Goal: Task Accomplishment & Management: Manage account settings

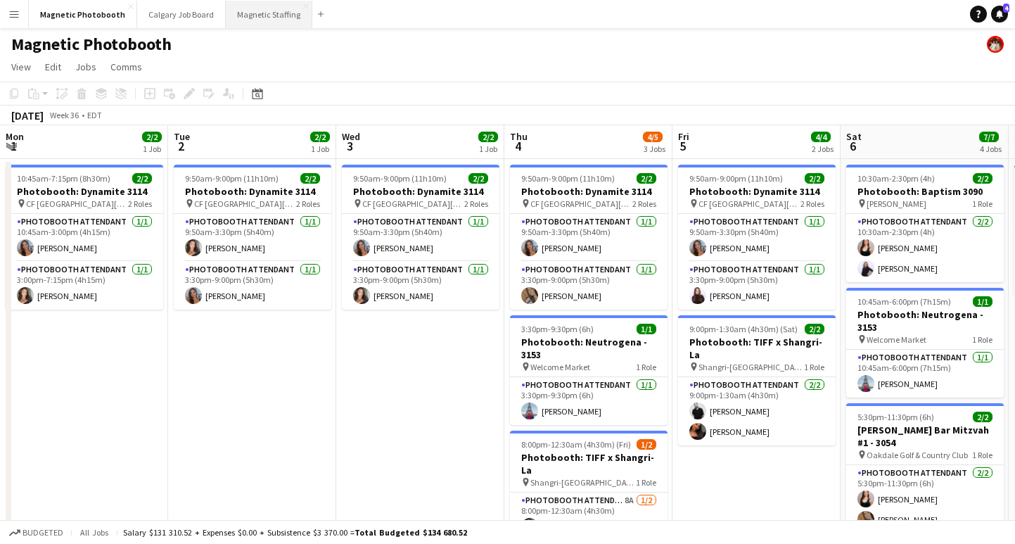
scroll to position [0, 448]
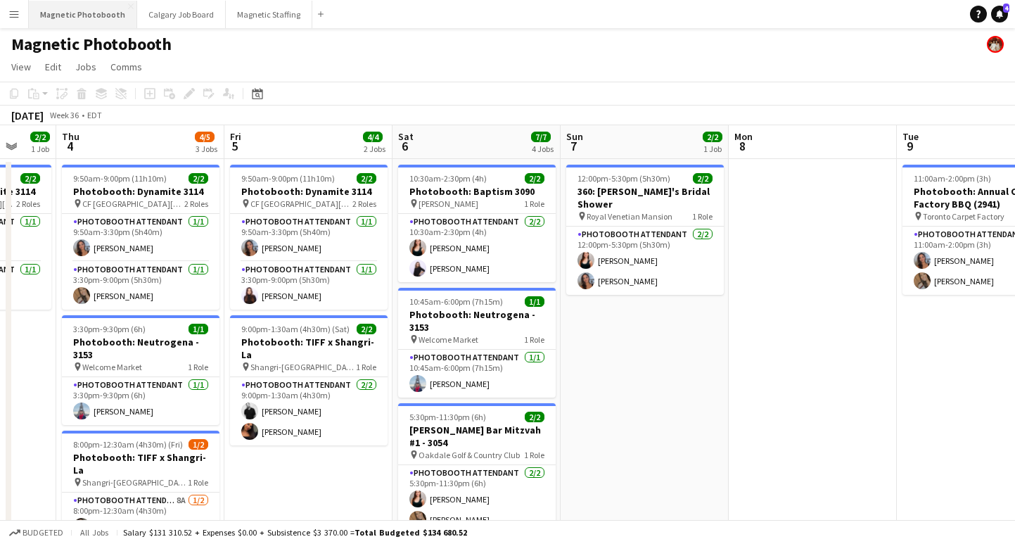
click at [83, 17] on button "Magnetic Photobooth Close" at bounding box center [83, 14] width 108 height 27
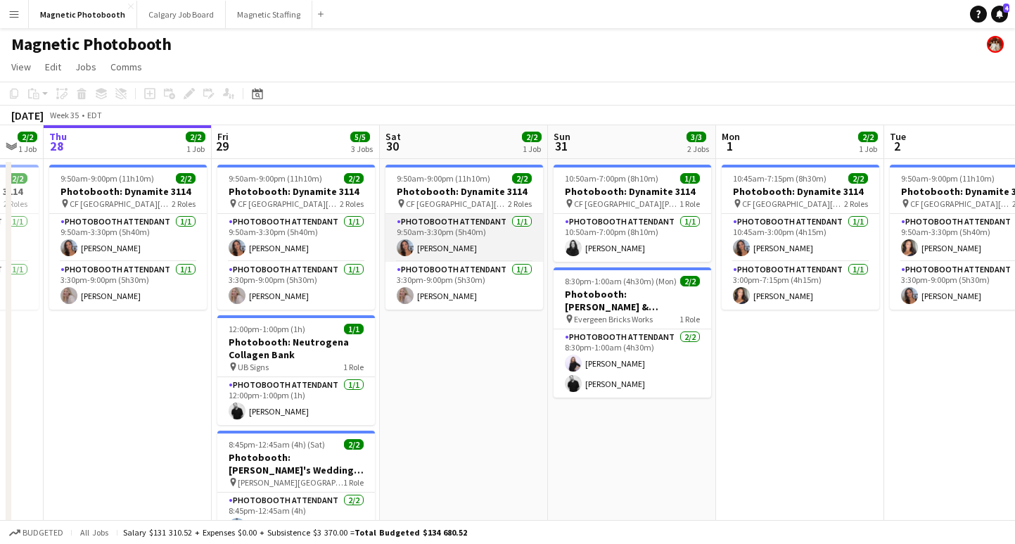
scroll to position [0, 462]
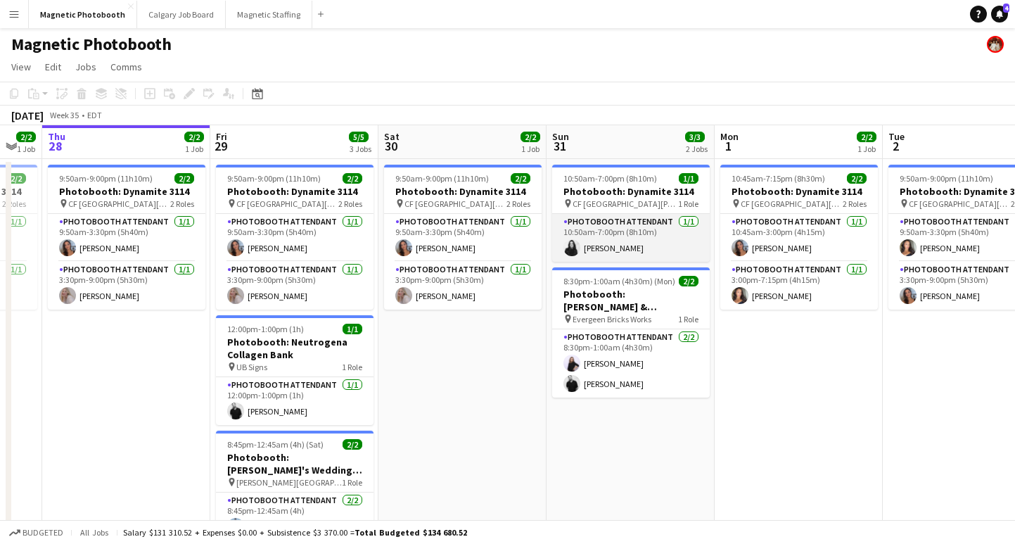
click at [627, 251] on app-card-role "Photobooth Attendant [DATE] 10:50am-7:00pm (8h10m) [PERSON_NAME]" at bounding box center [631, 238] width 158 height 48
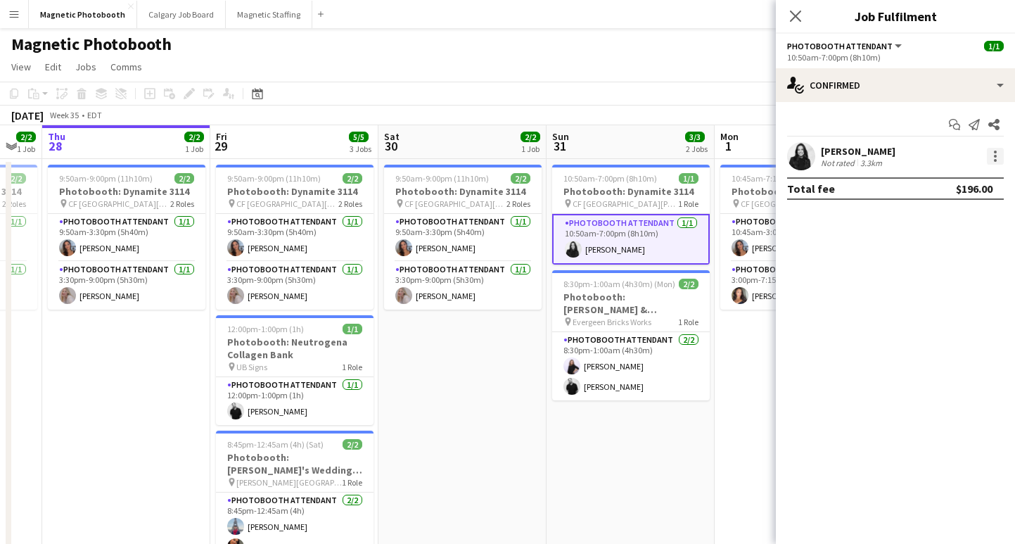
click at [998, 157] on div at bounding box center [995, 156] width 17 height 17
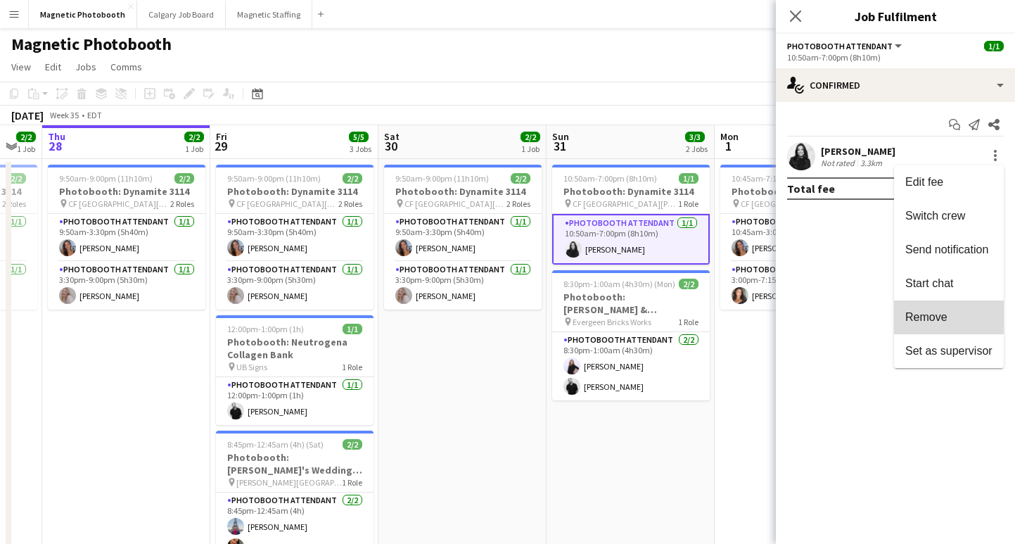
click at [946, 315] on span "Remove" at bounding box center [926, 317] width 42 height 12
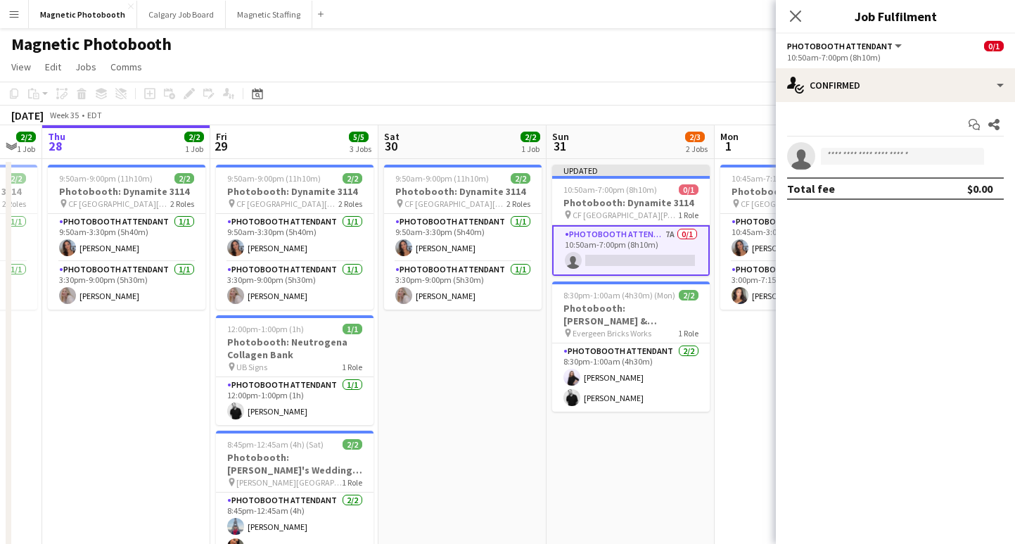
click at [794, 2] on div "Close pop-in" at bounding box center [795, 16] width 39 height 32
click at [805, 18] on div "Close pop-in" at bounding box center [795, 16] width 39 height 32
click at [802, 4] on div "Close pop-in" at bounding box center [795, 16] width 39 height 32
click at [802, 8] on app-icon "Close pop-in" at bounding box center [796, 16] width 20 height 20
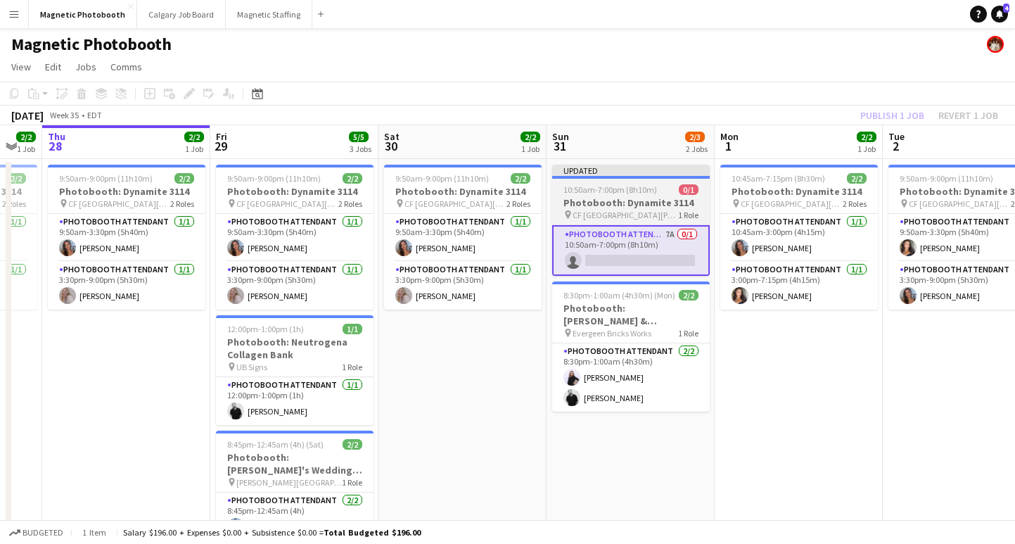
click at [668, 183] on app-job-card "Updated 10:50am-7:00pm (8h10m) 0/1 Photobooth: Dynamite 3114 pin [GEOGRAPHIC_DA…" at bounding box center [631, 220] width 158 height 111
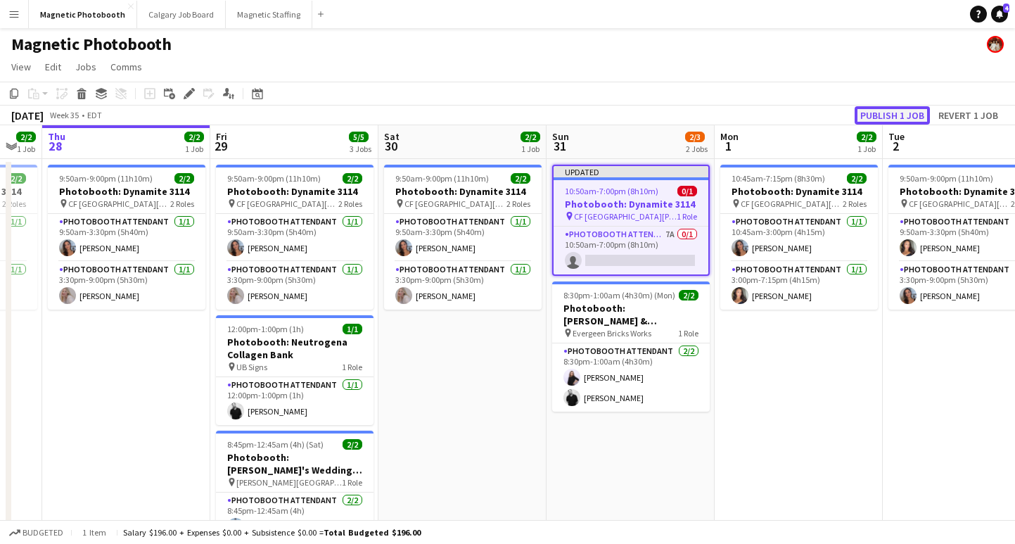
click at [876, 115] on button "Publish 1 job" at bounding box center [892, 115] width 75 height 18
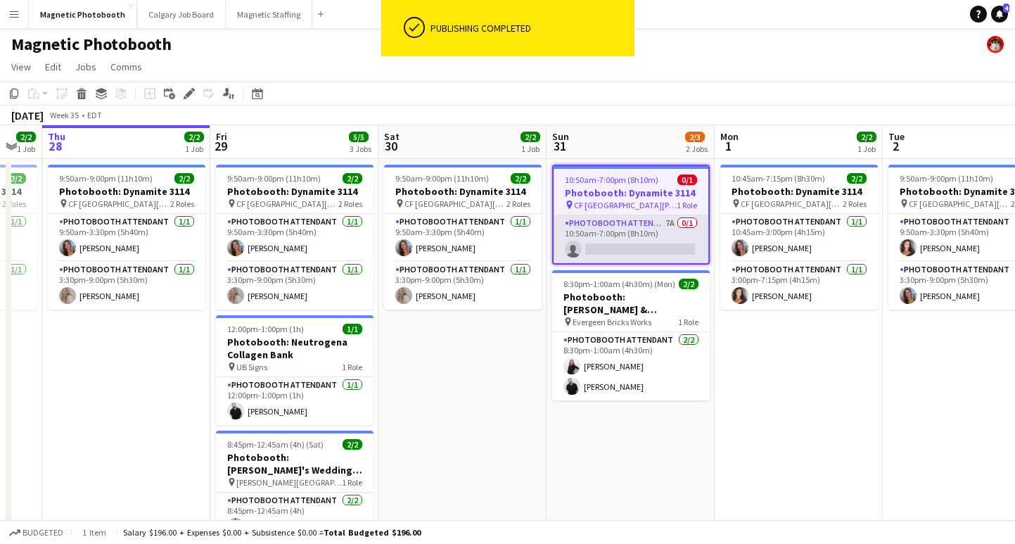
click at [621, 252] on app-card-role "Photobooth Attendant 7A 0/1 10:50am-7:00pm (8h10m) single-neutral-actions" at bounding box center [631, 239] width 155 height 48
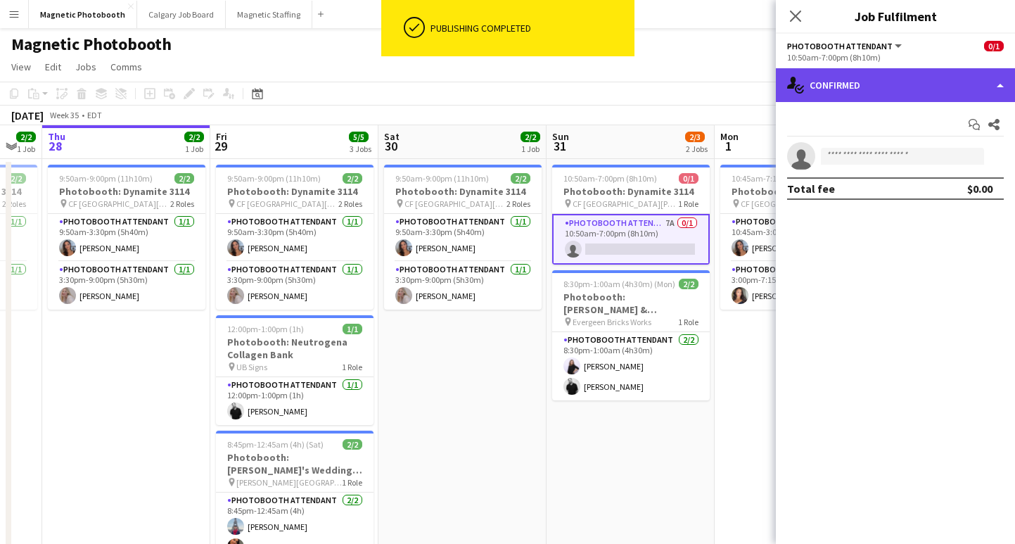
click at [824, 93] on div "single-neutral-actions-check-2 Confirmed" at bounding box center [895, 85] width 239 height 34
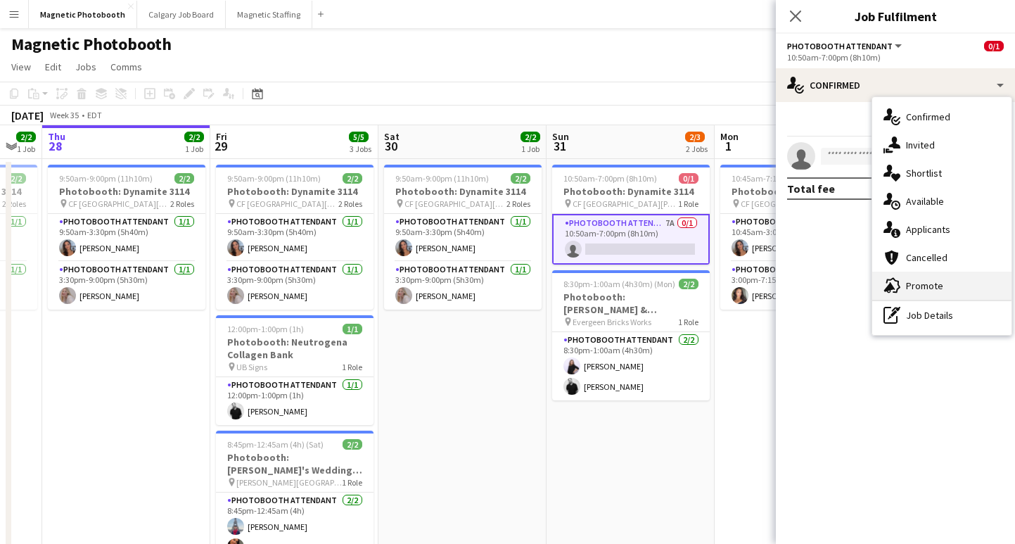
click at [936, 279] on div "advertising-megaphone Promote" at bounding box center [941, 286] width 139 height 28
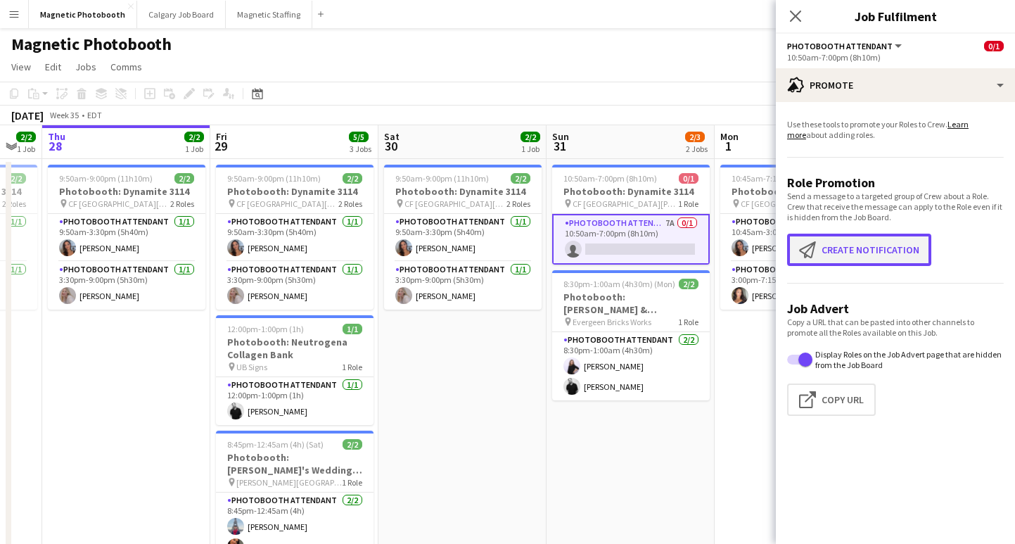
click at [883, 257] on button "Create notification Create notification" at bounding box center [859, 250] width 144 height 32
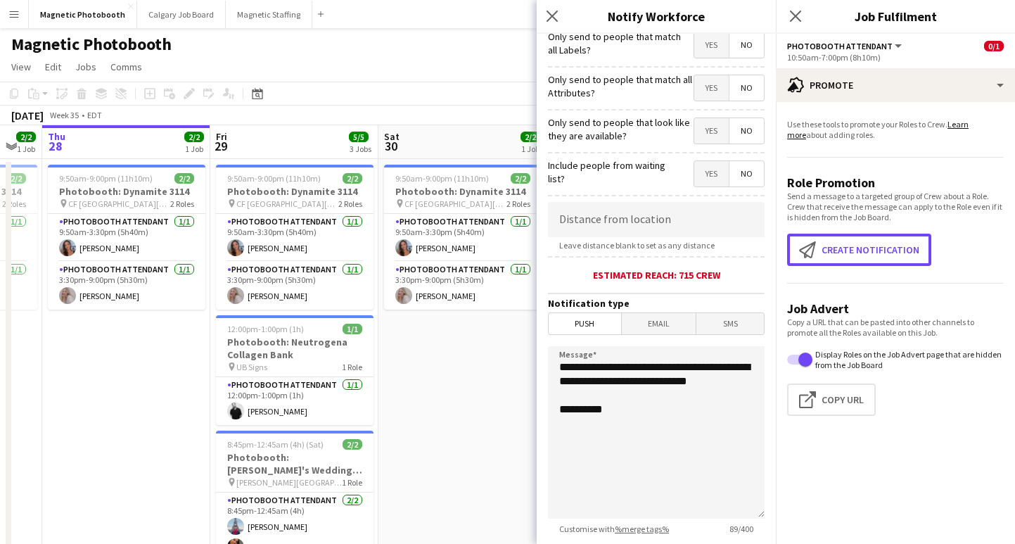
scroll to position [157, 0]
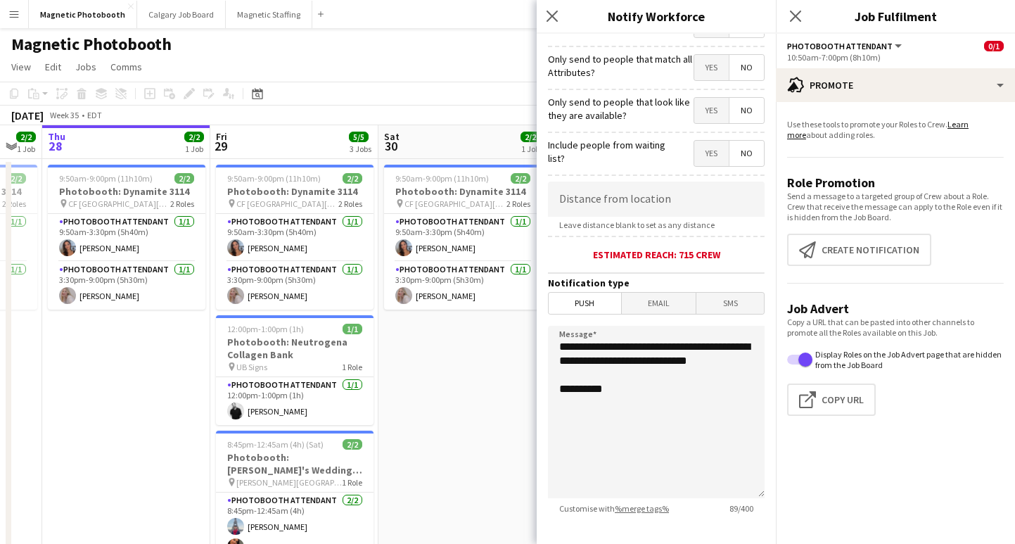
click at [664, 300] on span "Email" at bounding box center [659, 303] width 75 height 21
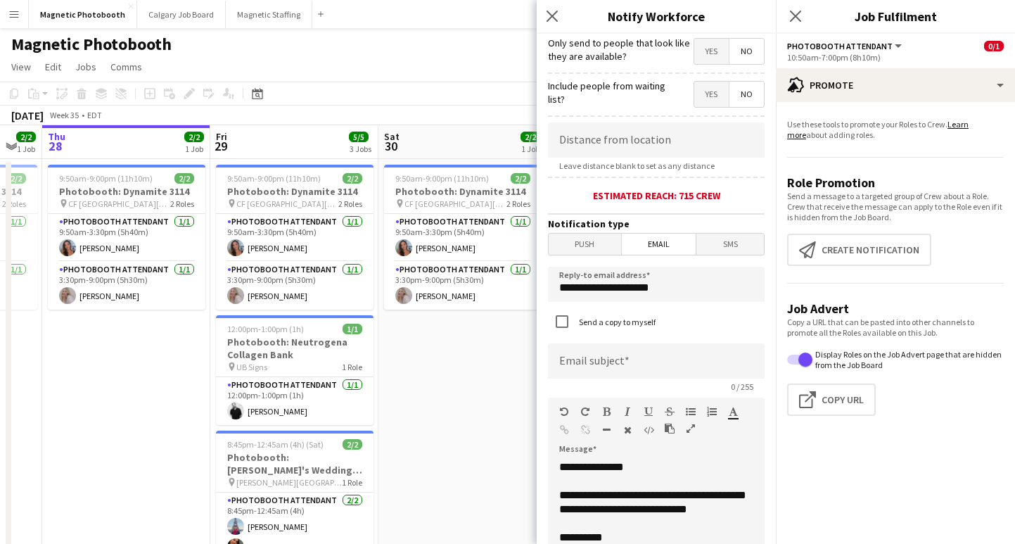
scroll to position [222, 0]
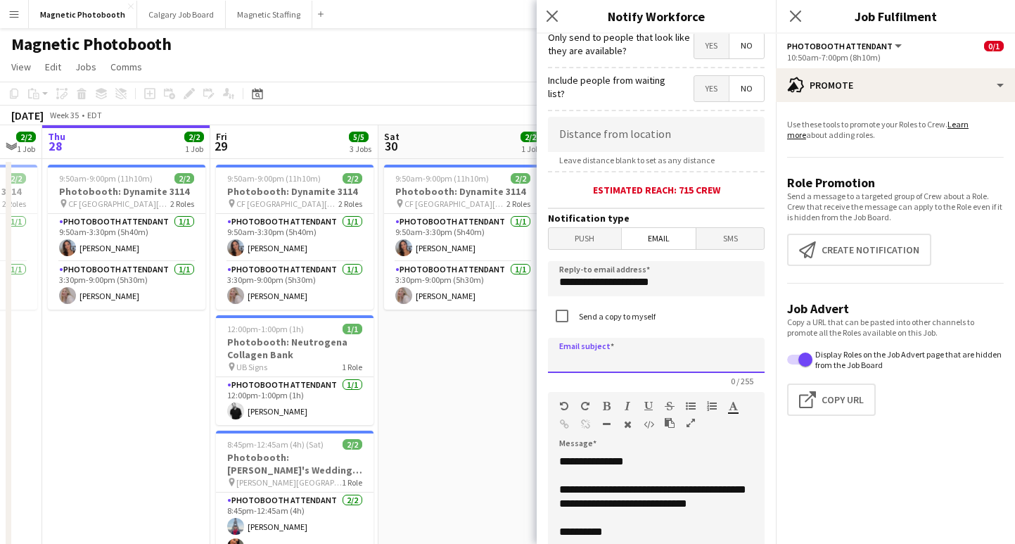
click at [626, 354] on input at bounding box center [656, 355] width 217 height 35
click at [694, 366] on input "**********" at bounding box center [656, 355] width 217 height 35
drag, startPoint x: 679, startPoint y: 360, endPoint x: 868, endPoint y: 359, distance: 189.2
click at [868, 360] on body "Menu Boards Boards Boards All jobs Status Workforce Workforce My Workforce Recr…" at bounding box center [507, 314] width 1015 height 629
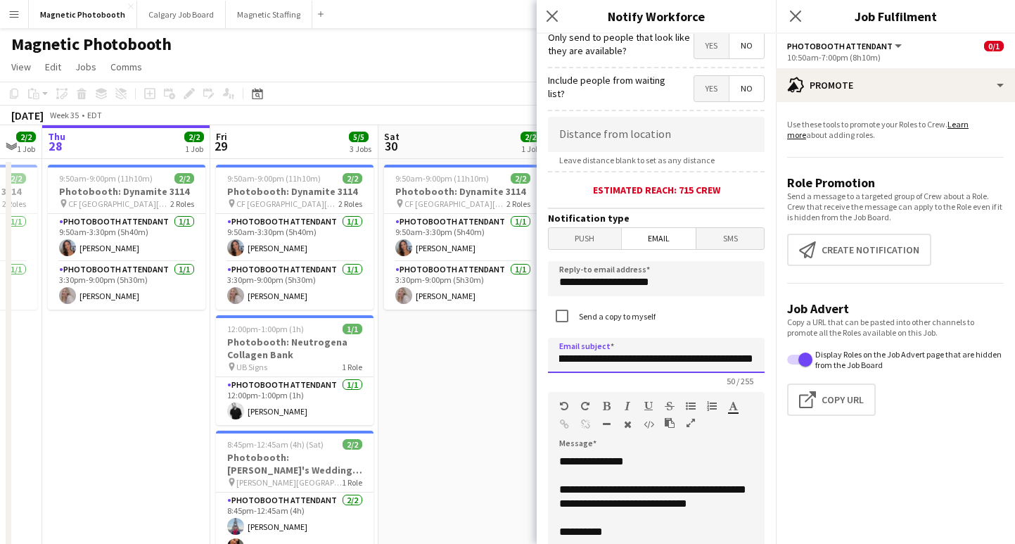
click at [757, 359] on input "**********" at bounding box center [656, 355] width 217 height 35
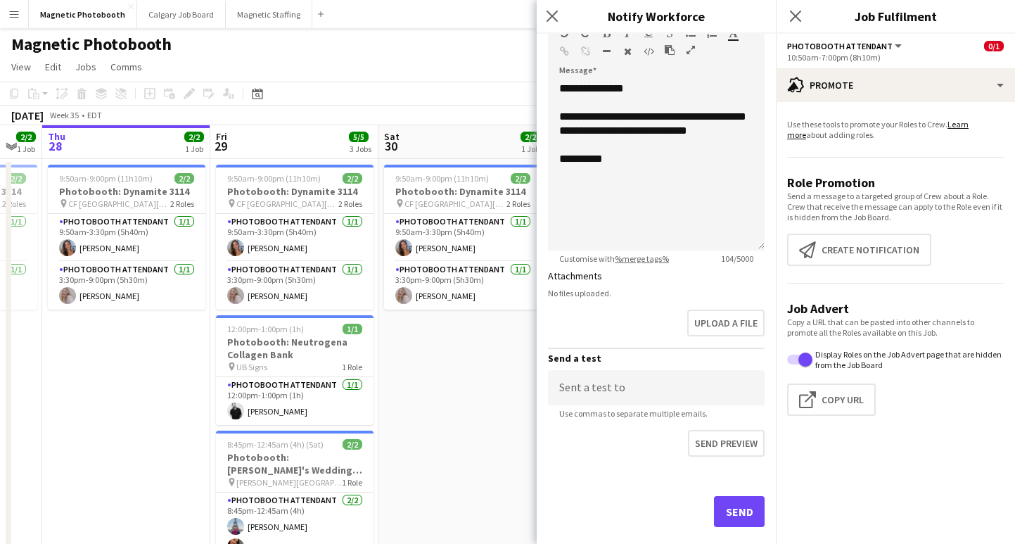
scroll to position [620, 0]
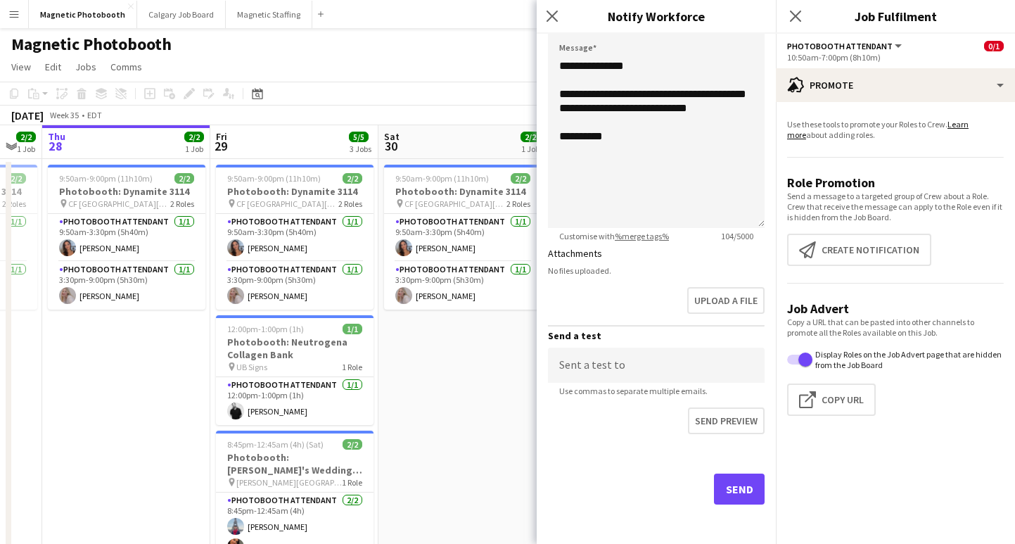
type input "**********"
click at [733, 485] on button "Send" at bounding box center [739, 488] width 51 height 31
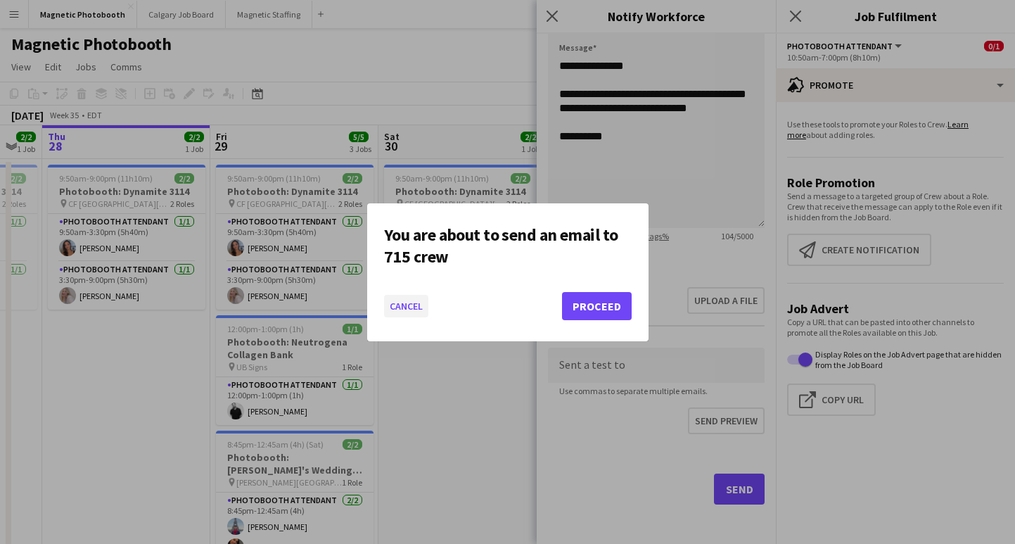
click at [404, 302] on button "Cancel" at bounding box center [406, 306] width 44 height 23
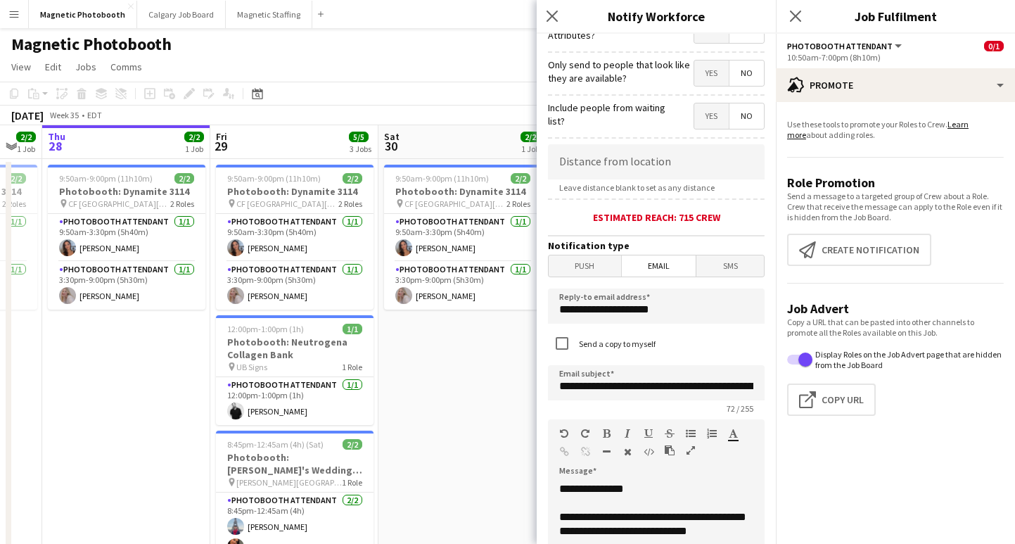
scroll to position [171, 0]
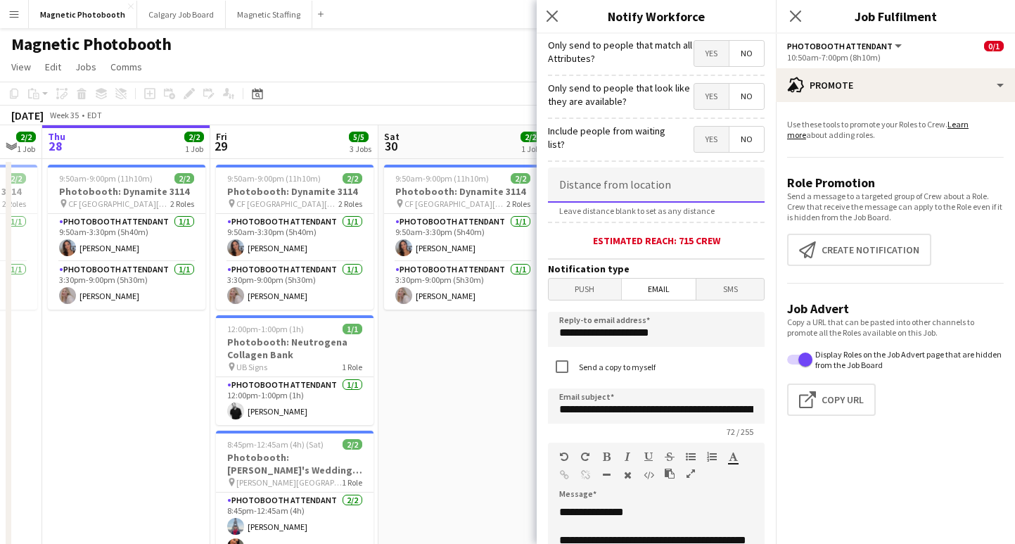
click at [651, 177] on input at bounding box center [656, 184] width 217 height 35
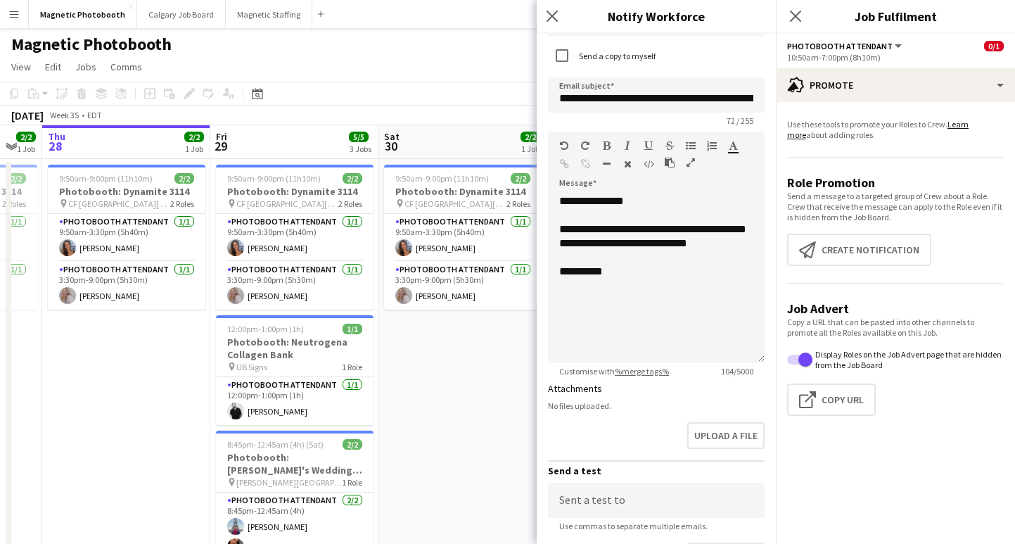
scroll to position [620, 0]
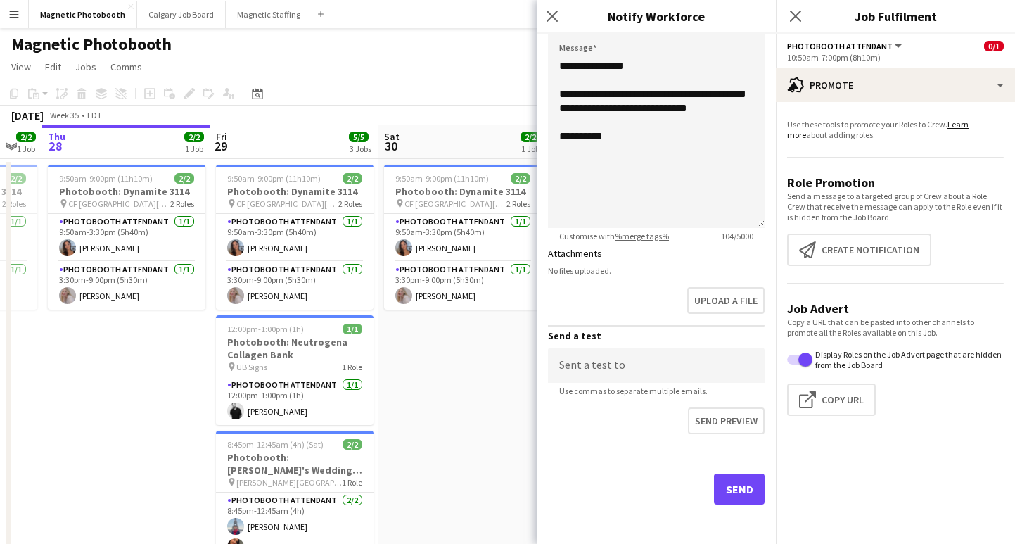
type input "******"
click at [728, 483] on button "Send" at bounding box center [739, 488] width 51 height 31
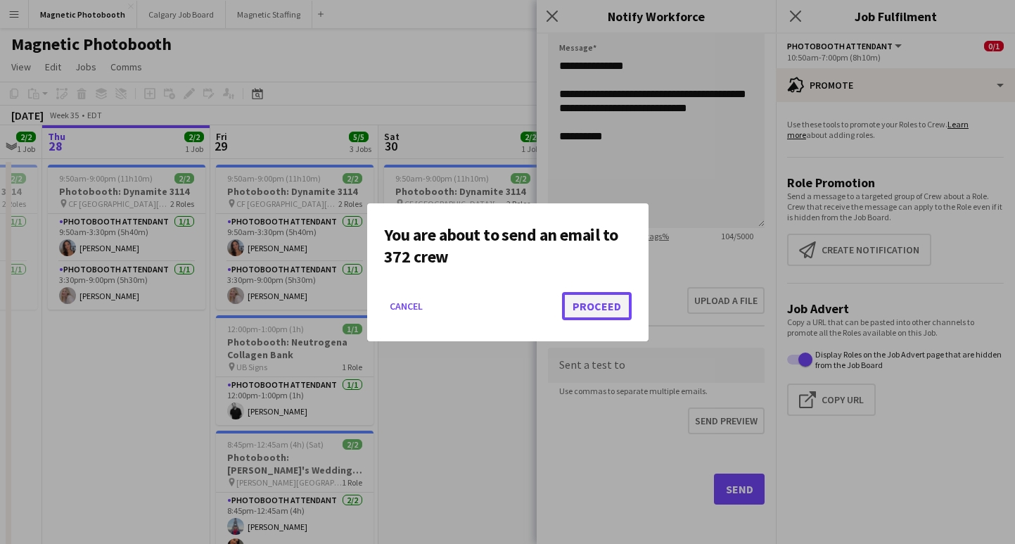
click at [605, 307] on button "Proceed" at bounding box center [597, 306] width 70 height 28
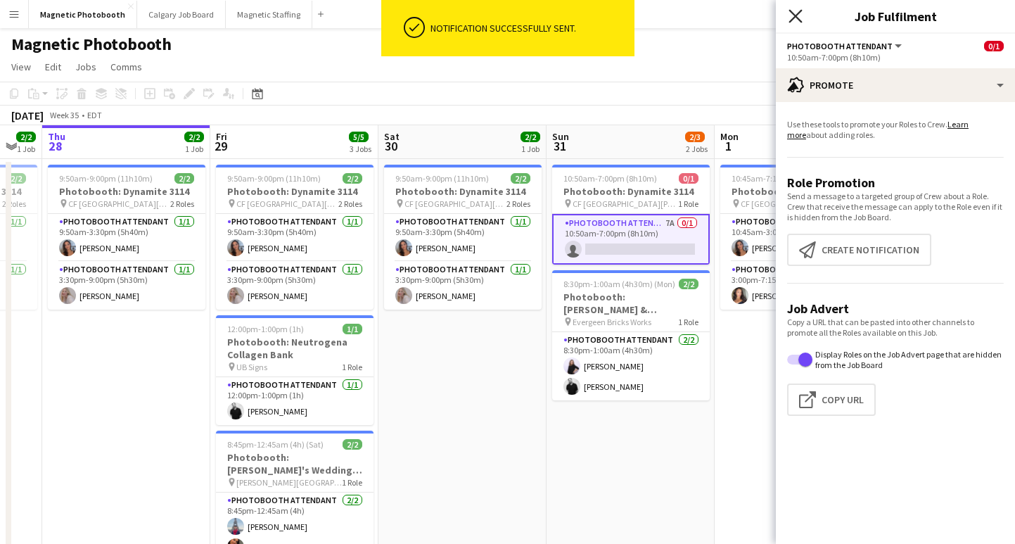
click at [797, 11] on icon "Close pop-in" at bounding box center [795, 15] width 13 height 13
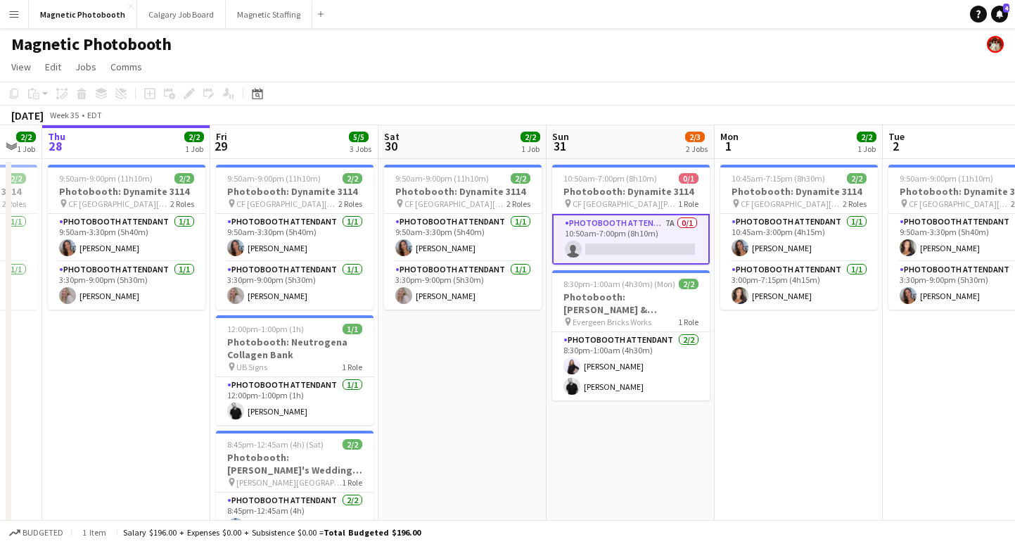
click at [620, 243] on app-card-role "Photobooth Attendant 7A 0/1 10:50am-7:00pm (8h10m) single-neutral-actions" at bounding box center [631, 239] width 158 height 51
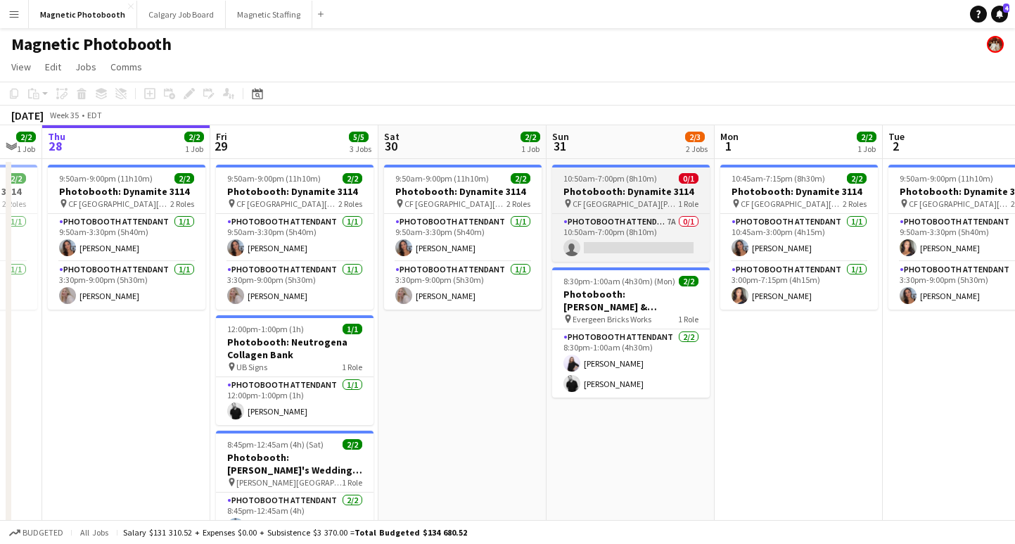
click at [662, 212] on app-job-card "10:50am-7:00pm (8h10m) 0/1 Photobooth: Dynamite 3114 pin [GEOGRAPHIC_DATA][PERS…" at bounding box center [631, 213] width 158 height 97
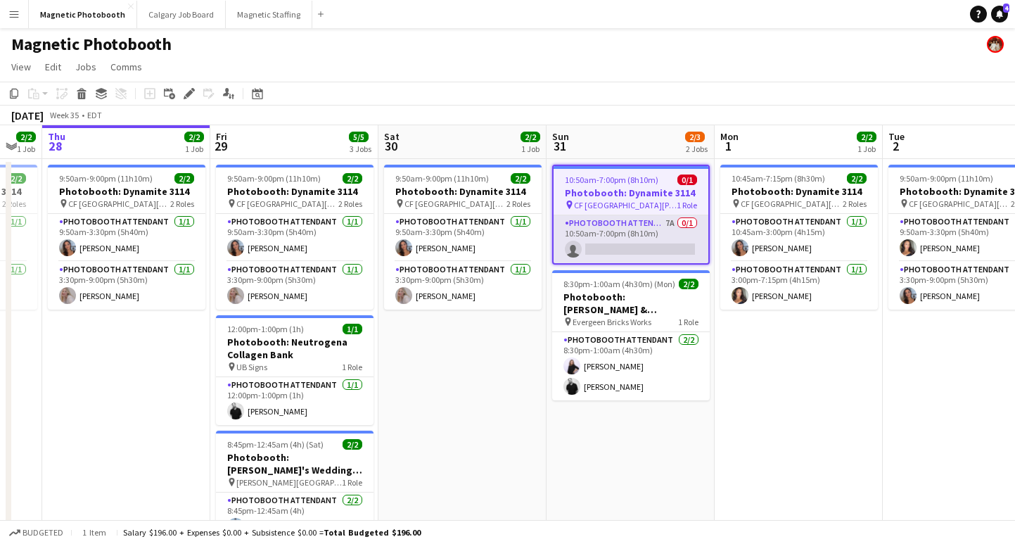
click at [654, 250] on app-card-role "Photobooth Attendant 7A 0/1 10:50am-7:00pm (8h10m) single-neutral-actions" at bounding box center [631, 239] width 155 height 48
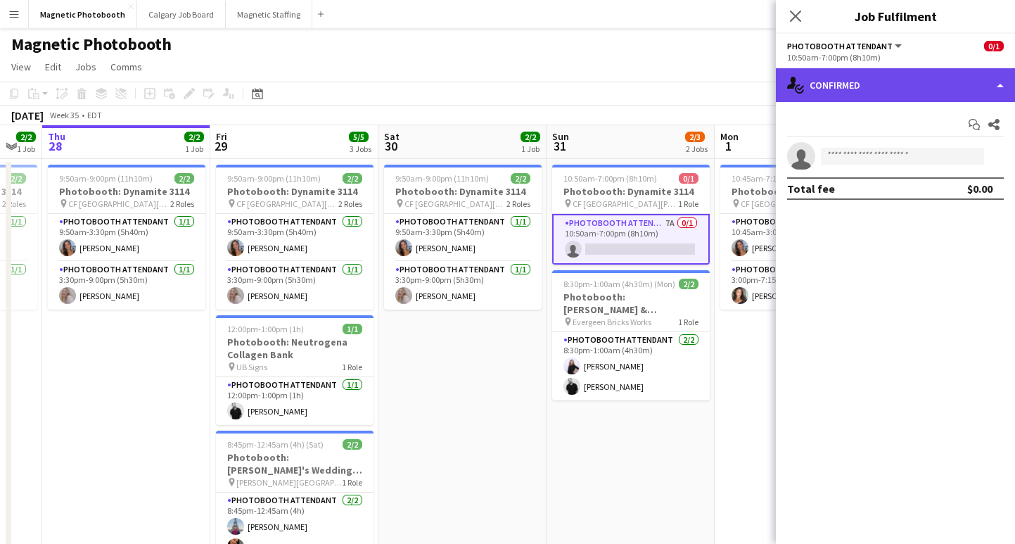
click at [880, 79] on div "single-neutral-actions-check-2 Confirmed" at bounding box center [895, 85] width 239 height 34
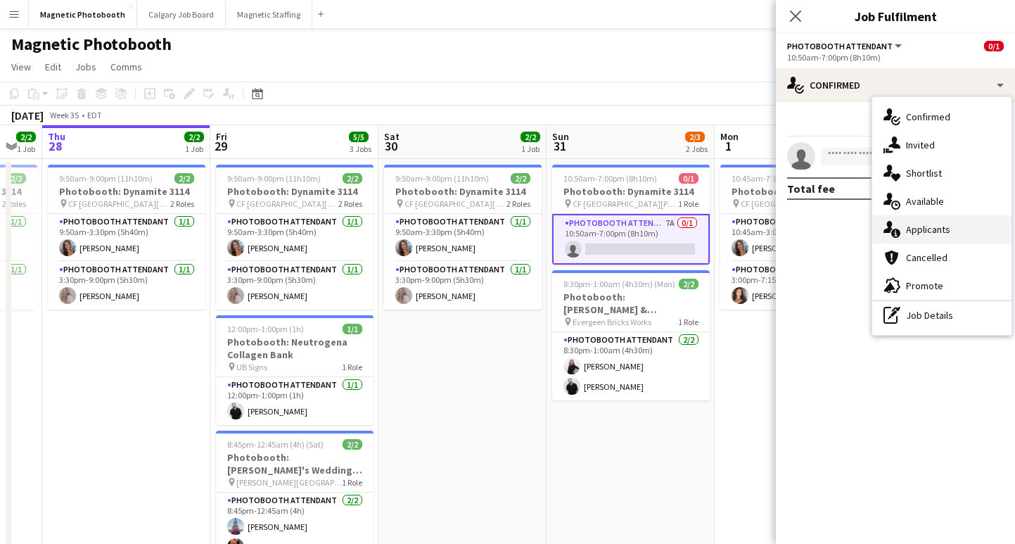
click at [949, 224] on div "single-neutral-actions-information Applicants" at bounding box center [941, 229] width 139 height 28
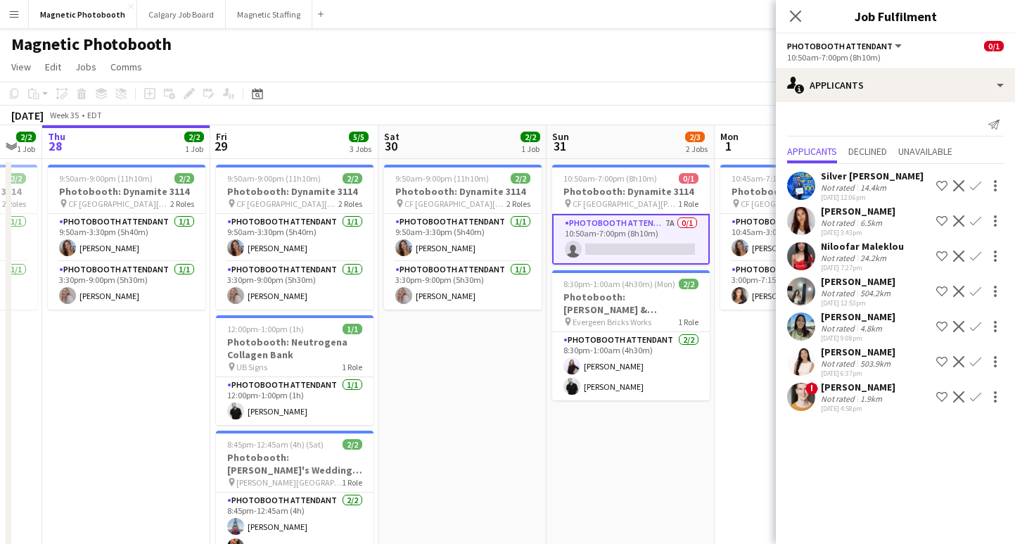
click at [891, 210] on div "[PERSON_NAME] Not rated 6.5km [DATE] 3:43pm Shortlist crew Decline Confirm" at bounding box center [895, 221] width 239 height 32
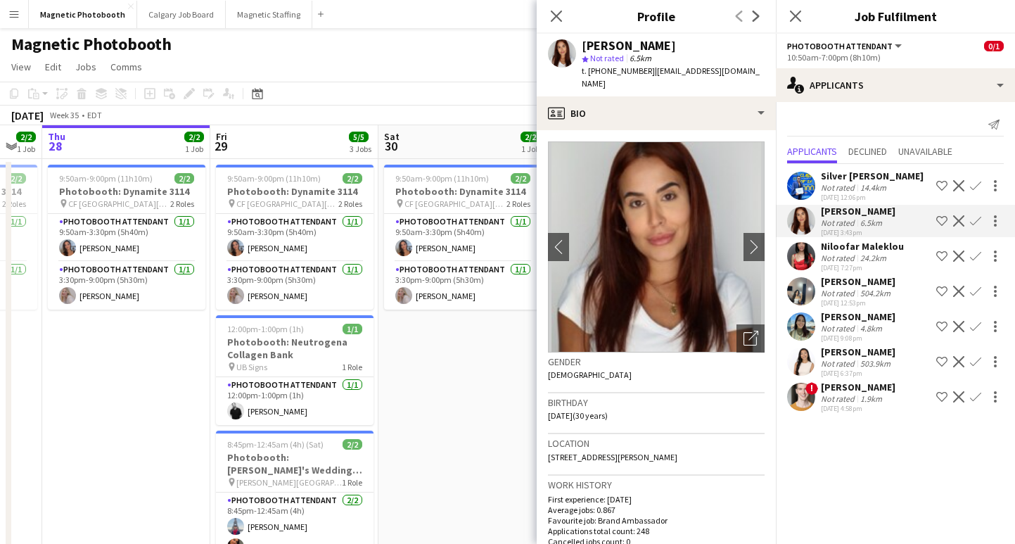
click at [854, 180] on div "Silver [PERSON_NAME]" at bounding box center [872, 176] width 103 height 13
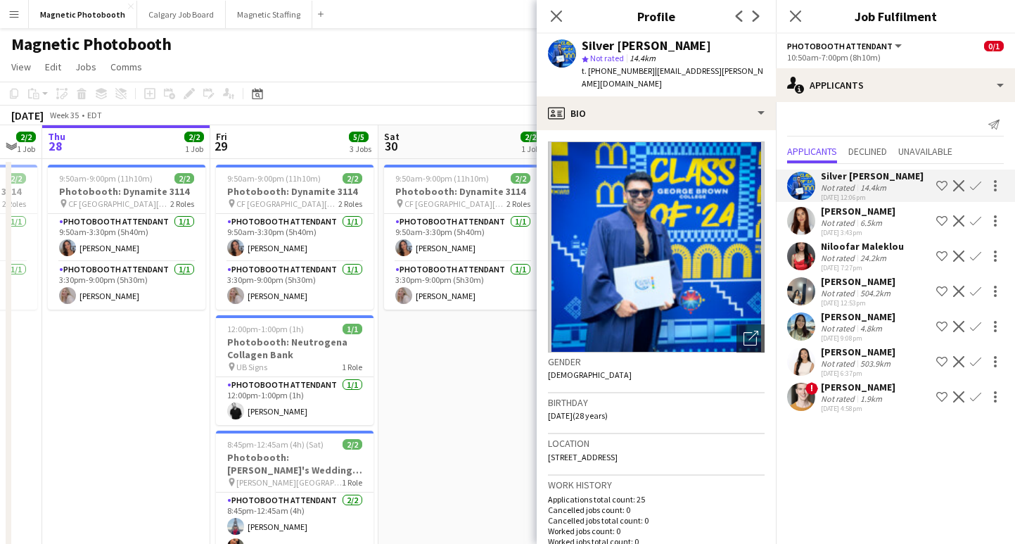
click at [846, 229] on div "[DATE] 3:43pm" at bounding box center [858, 232] width 75 height 9
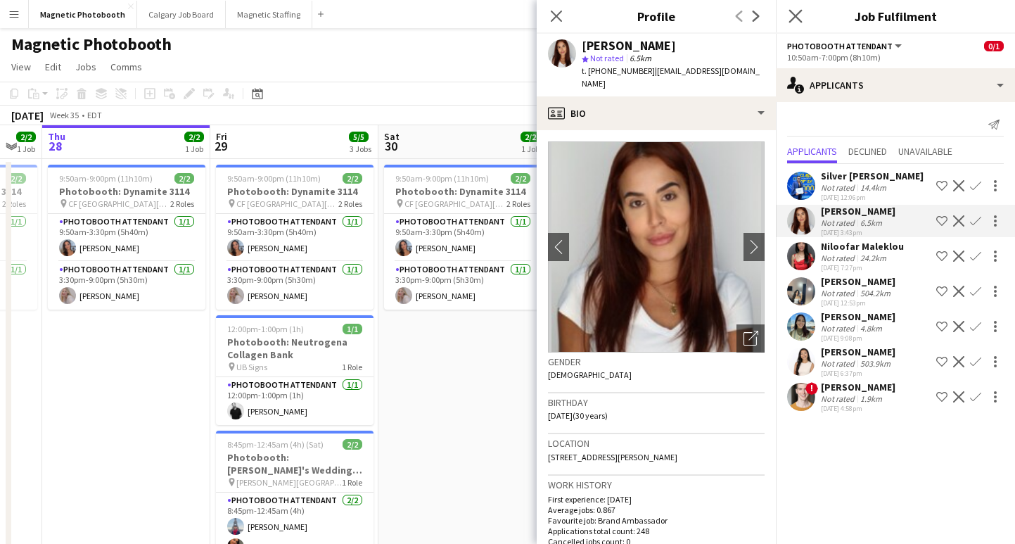
click at [803, 13] on app-icon "Close pop-in" at bounding box center [796, 16] width 20 height 20
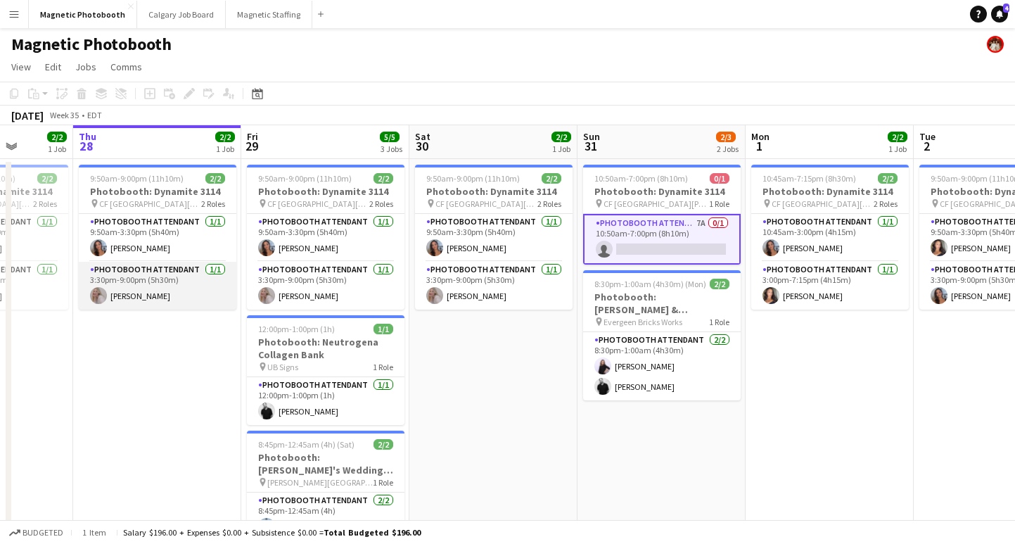
scroll to position [0, 380]
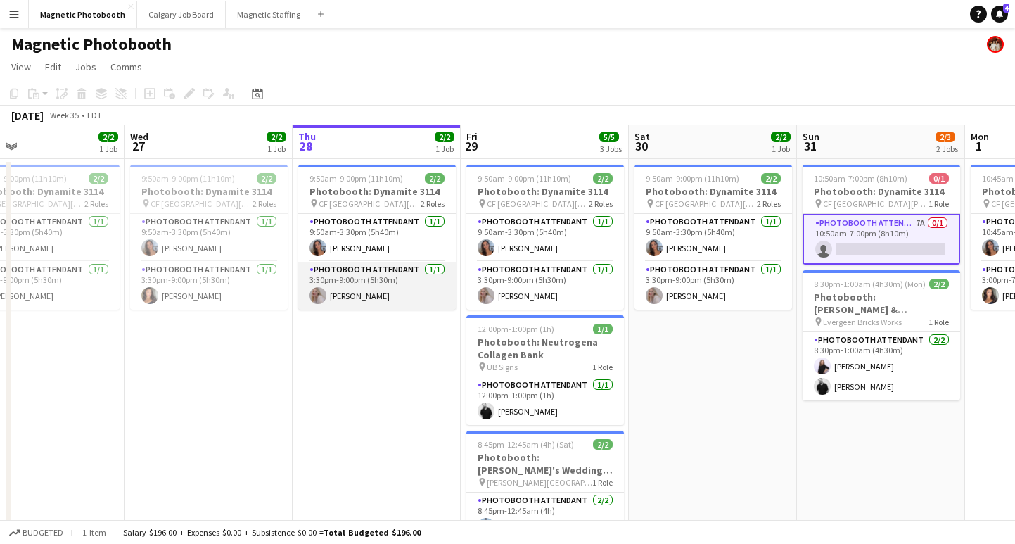
click at [362, 292] on app-card-role "Photobooth Attendant [DATE] 3:30pm-9:00pm (5h30m) [PERSON_NAME]" at bounding box center [377, 286] width 158 height 48
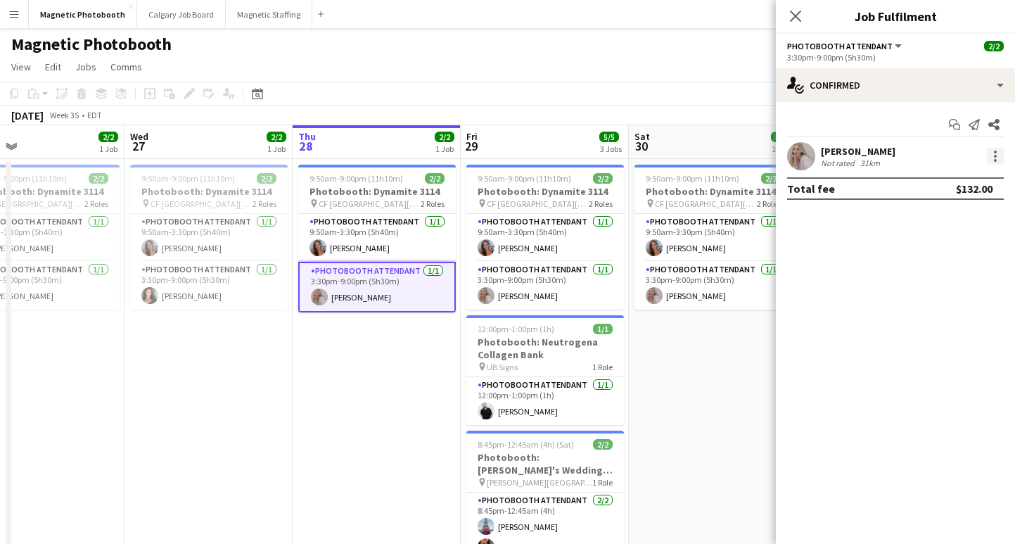
click at [1000, 160] on div at bounding box center [995, 156] width 17 height 17
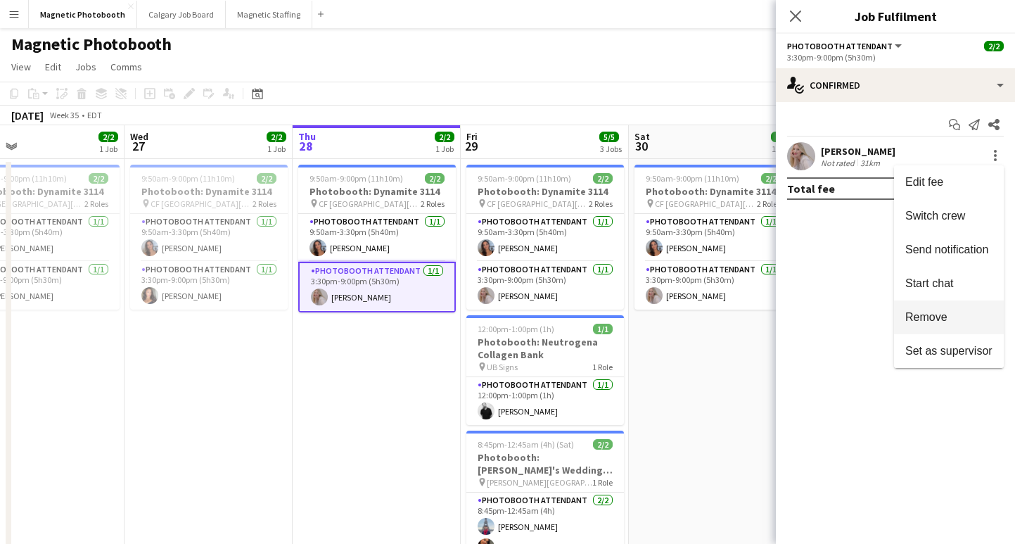
click at [930, 318] on span "Remove" at bounding box center [926, 317] width 42 height 12
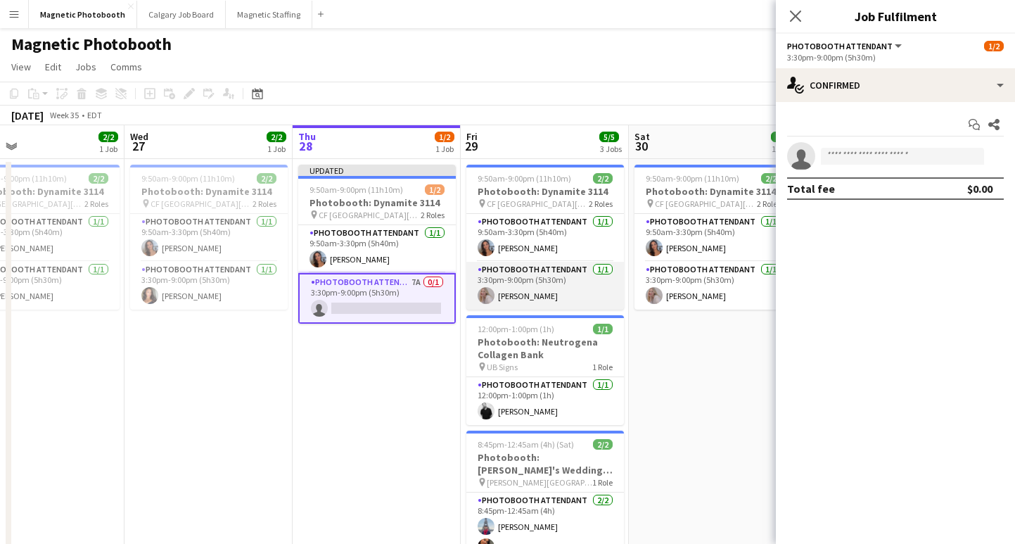
click at [540, 294] on app-card-role "Photobooth Attendant [DATE] 3:30pm-9:00pm (5h30m) [PERSON_NAME]" at bounding box center [545, 286] width 158 height 48
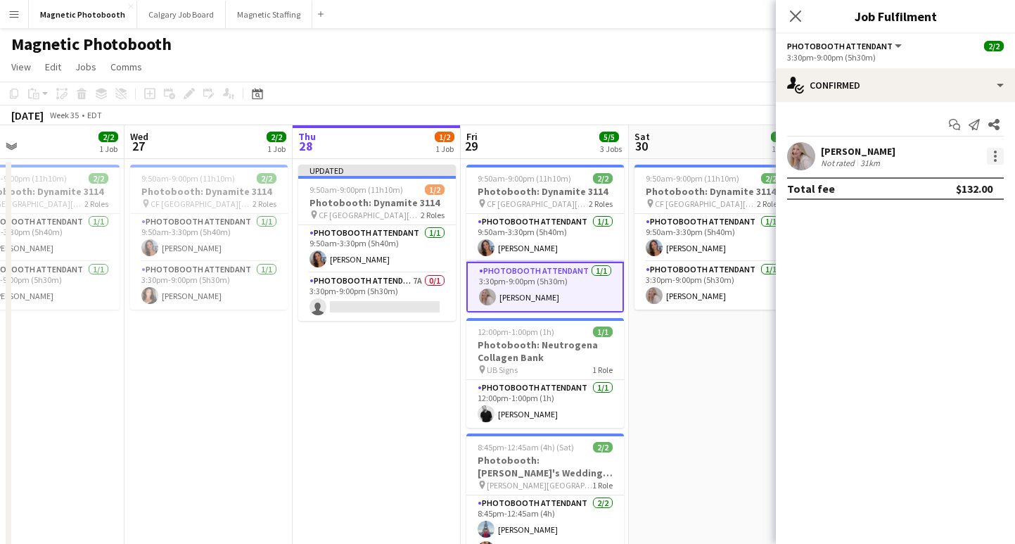
click at [997, 153] on div at bounding box center [995, 156] width 17 height 17
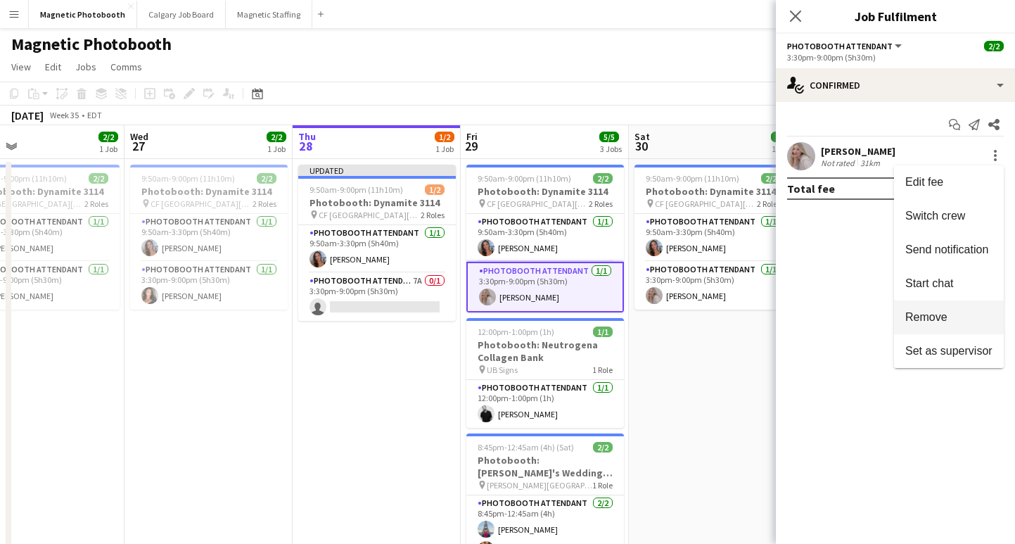
click at [924, 317] on span "Remove" at bounding box center [926, 317] width 42 height 12
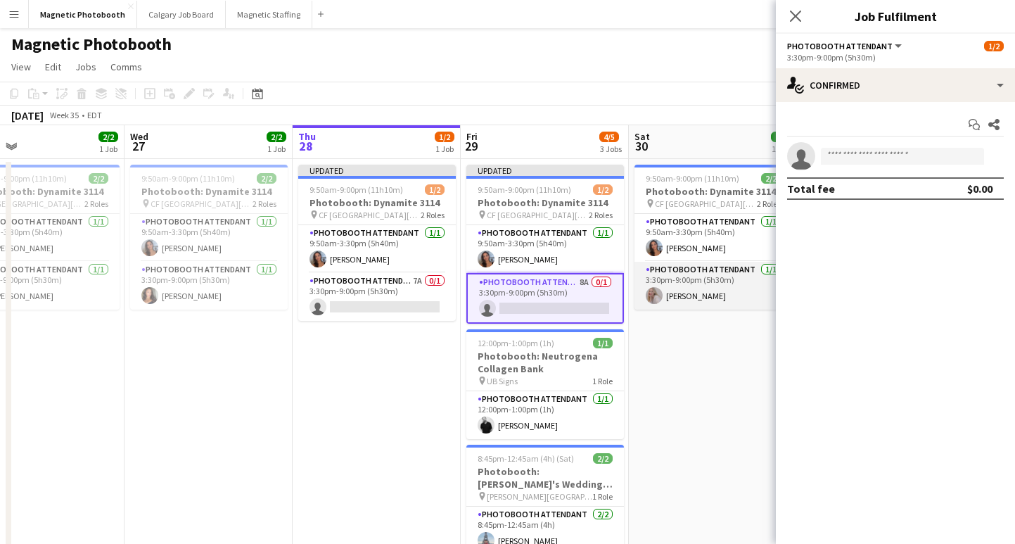
click at [701, 293] on app-card-role "Photobooth Attendant [DATE] 3:30pm-9:00pm (5h30m) [PERSON_NAME]" at bounding box center [713, 286] width 158 height 48
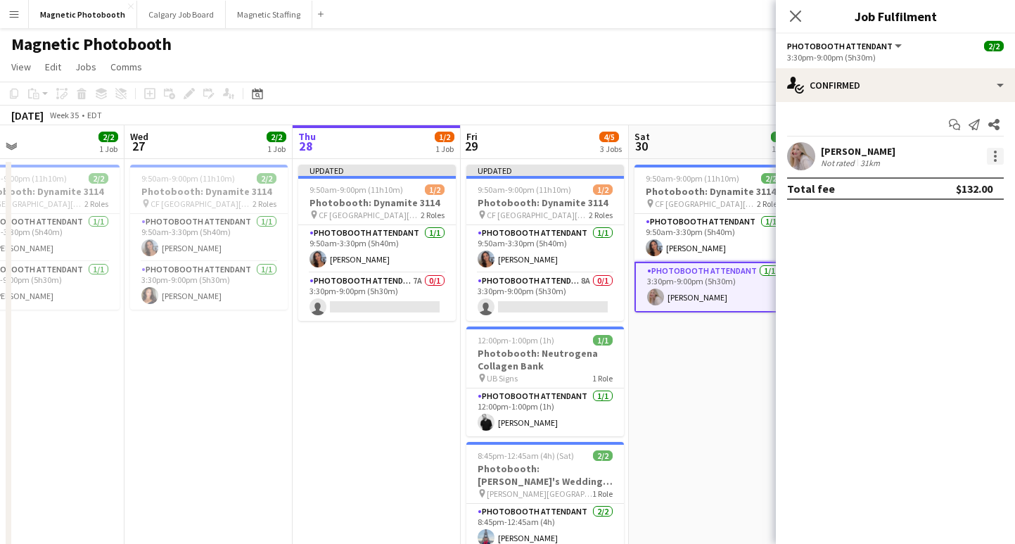
click at [993, 157] on div at bounding box center [995, 156] width 17 height 17
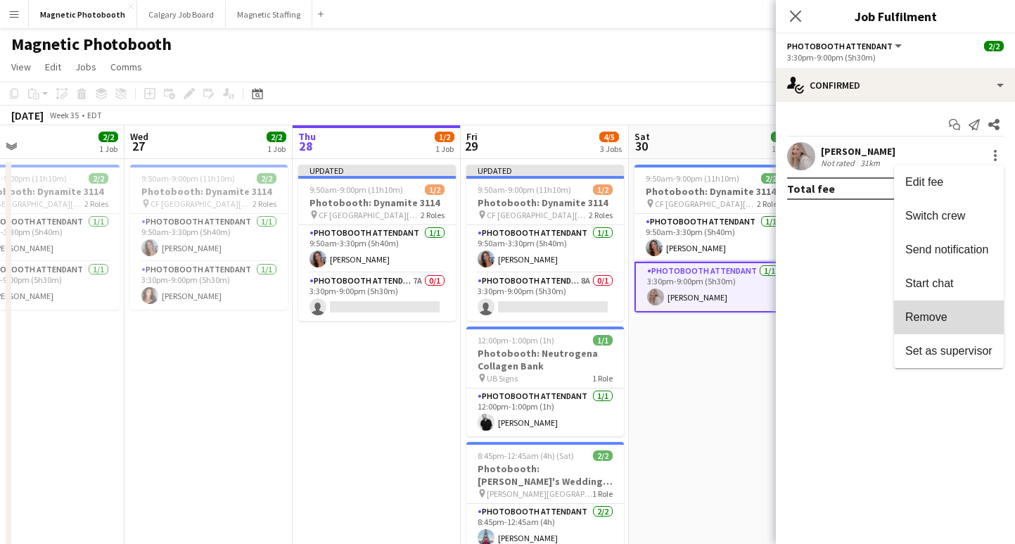
click at [948, 324] on button "Remove" at bounding box center [949, 317] width 110 height 34
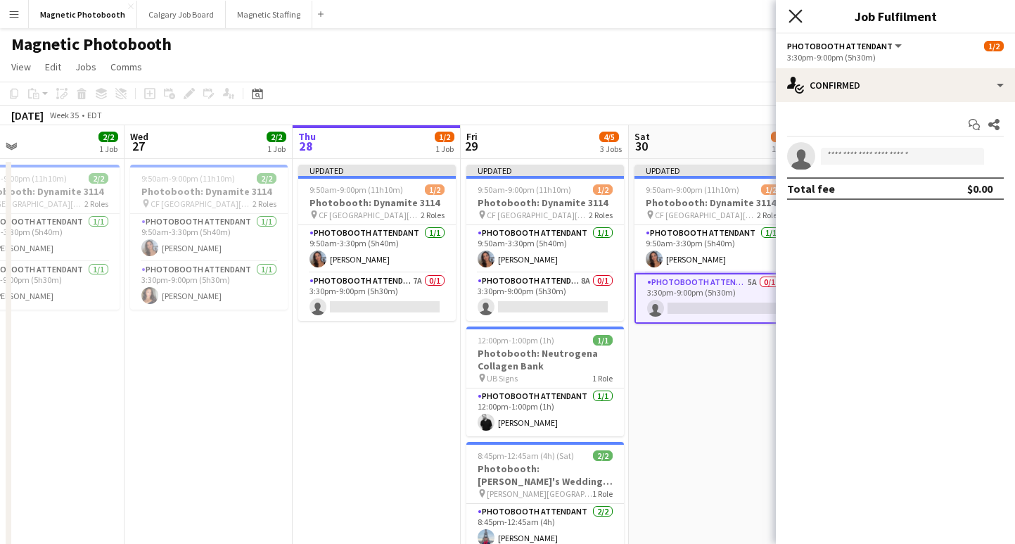
click at [795, 22] on icon "Close pop-in" at bounding box center [795, 15] width 13 height 13
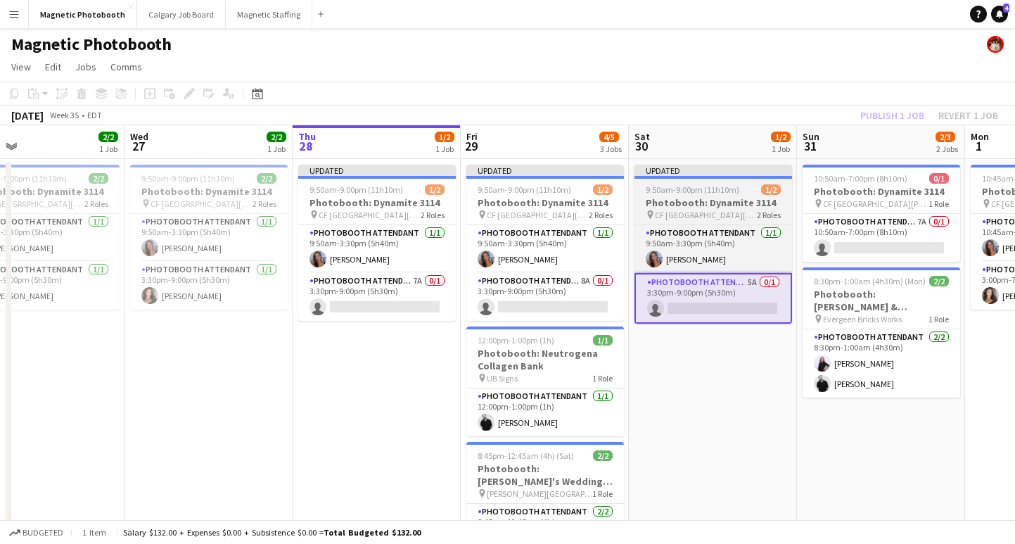
click at [677, 221] on app-job-card "Updated 9:50am-9:00pm (11h10m) 1/2 Photobooth: Dynamite 3114 pin [GEOGRAPHIC_DA…" at bounding box center [713, 244] width 158 height 159
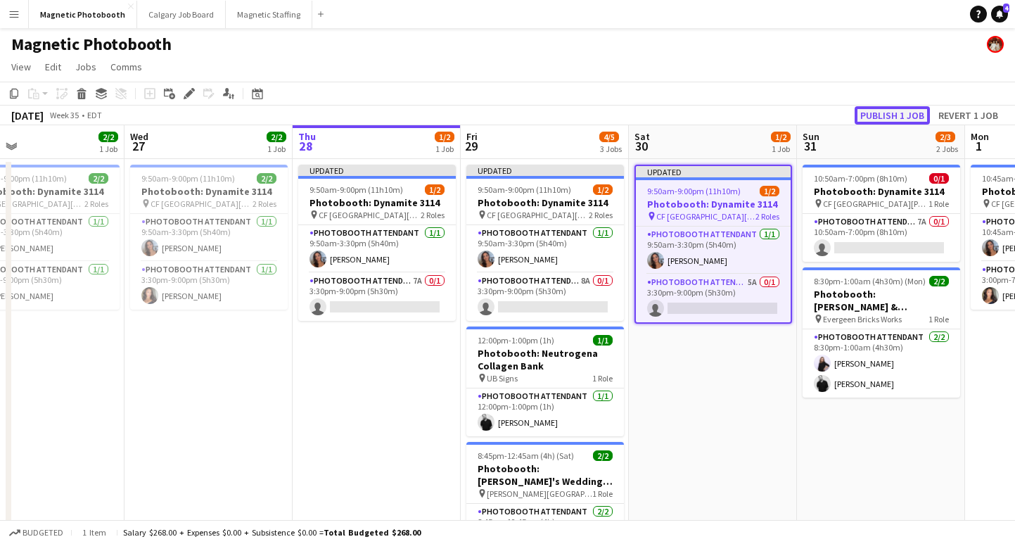
click at [895, 109] on button "Publish 1 job" at bounding box center [892, 115] width 75 height 18
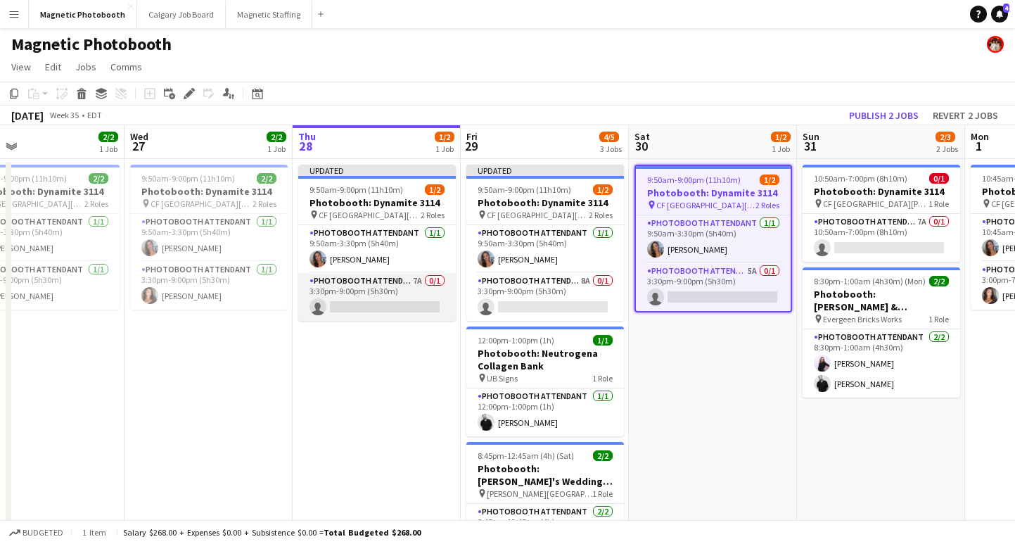
click at [359, 313] on app-card-role "Photobooth Attendant 7A 0/1 3:30pm-9:00pm (5h30m) single-neutral-actions" at bounding box center [377, 297] width 158 height 48
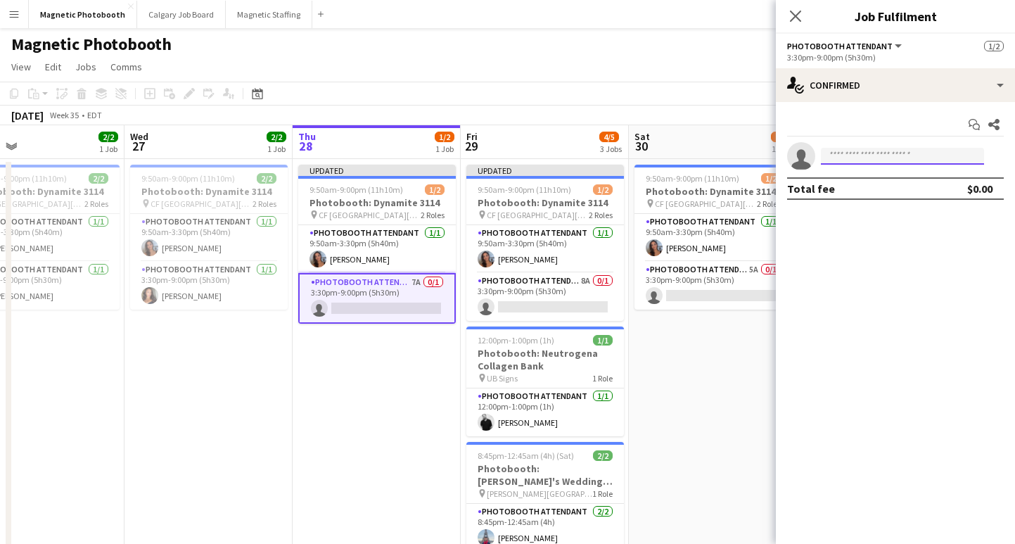
click at [870, 151] on input at bounding box center [902, 156] width 163 height 17
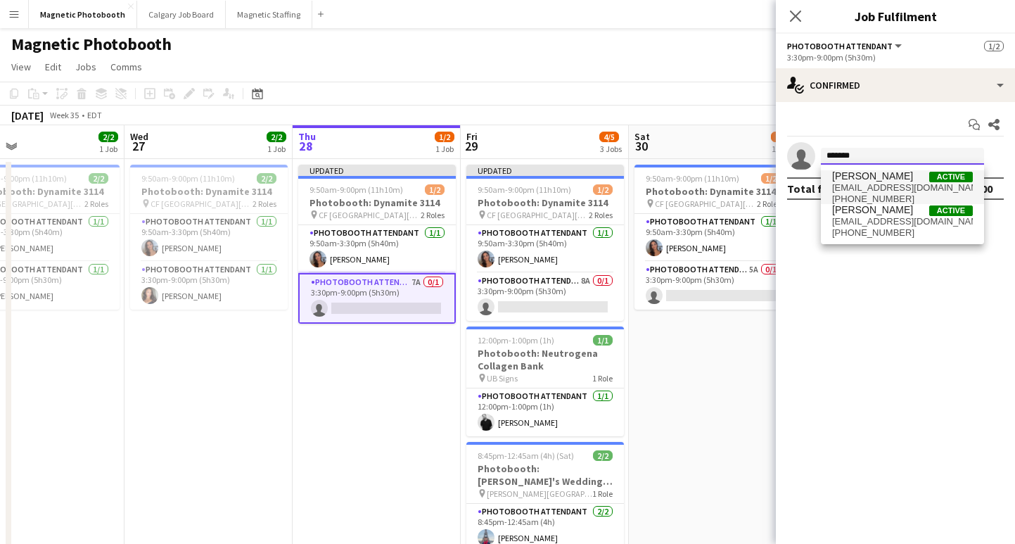
type input "*******"
click at [900, 179] on span "[PERSON_NAME]" at bounding box center [872, 176] width 81 height 12
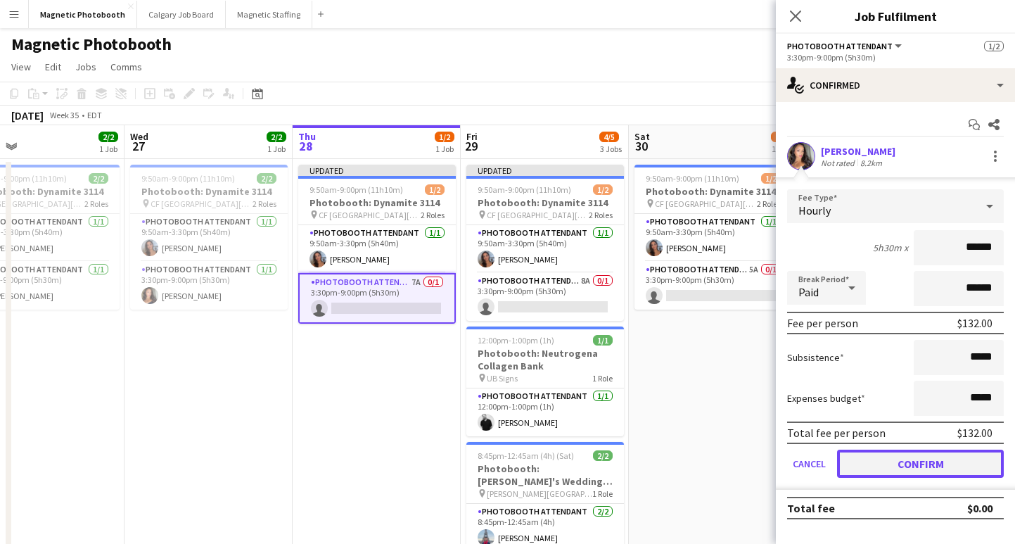
click at [868, 452] on button "Confirm" at bounding box center [920, 463] width 167 height 28
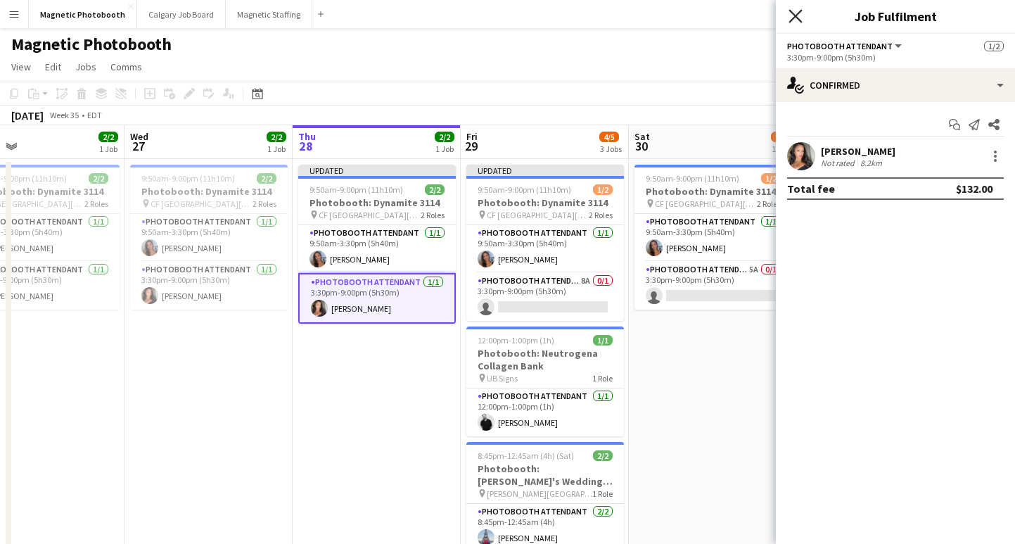
click at [798, 13] on icon at bounding box center [795, 15] width 13 height 13
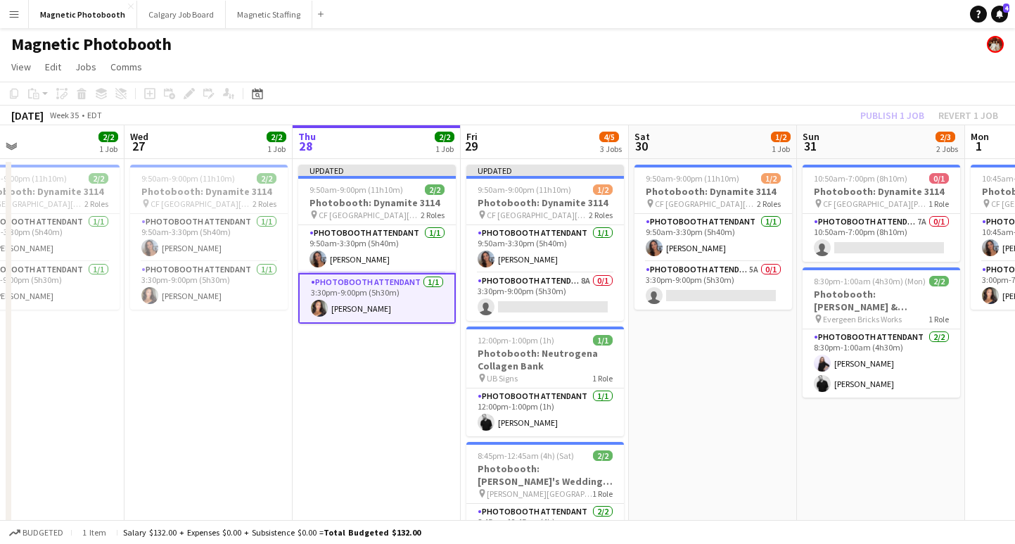
click at [536, 203] on h3 "Photobooth: Dynamite 3114" at bounding box center [545, 202] width 158 height 13
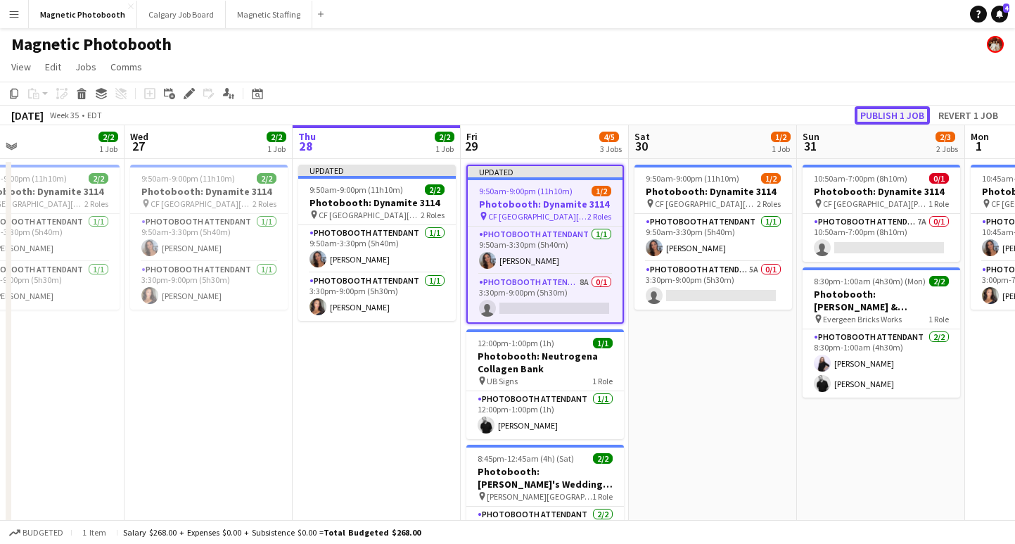
click at [906, 111] on button "Publish 1 job" at bounding box center [892, 115] width 75 height 18
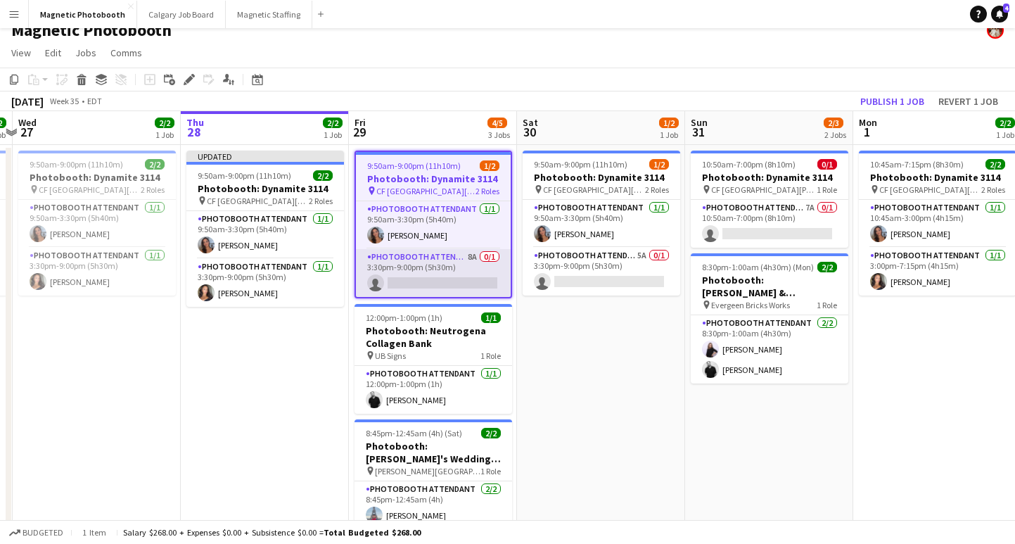
scroll to position [0, 490]
click at [442, 282] on app-card-role "Photobooth Attendant 8A 0/1 3:30pm-9:00pm (5h30m) single-neutral-actions" at bounding box center [434, 273] width 155 height 48
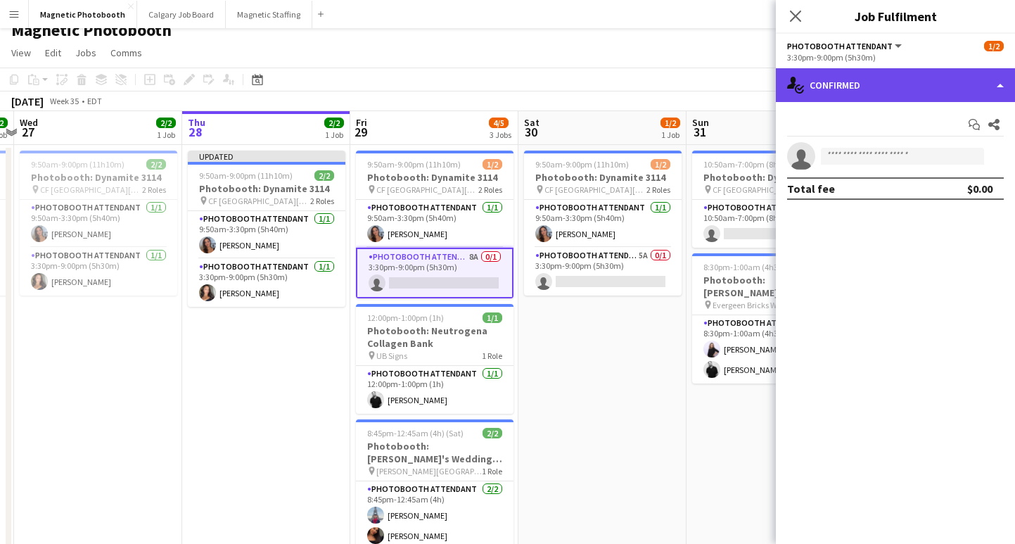
click at [926, 71] on div "single-neutral-actions-check-2 Confirmed" at bounding box center [895, 85] width 239 height 34
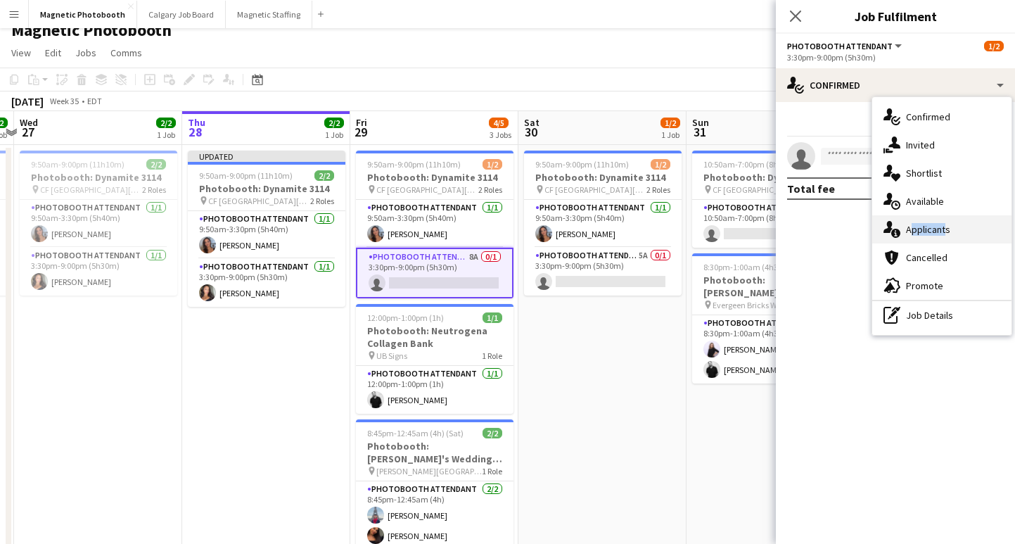
click at [939, 223] on div "single-neutral-actions-information Applicants" at bounding box center [941, 229] width 139 height 28
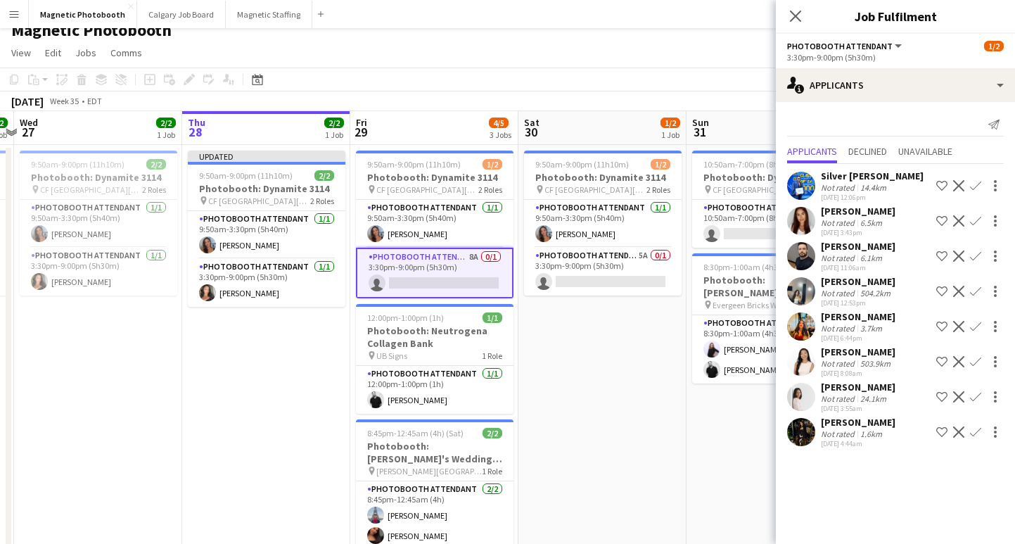
click at [872, 218] on div "6.5km" at bounding box center [870, 222] width 27 height 11
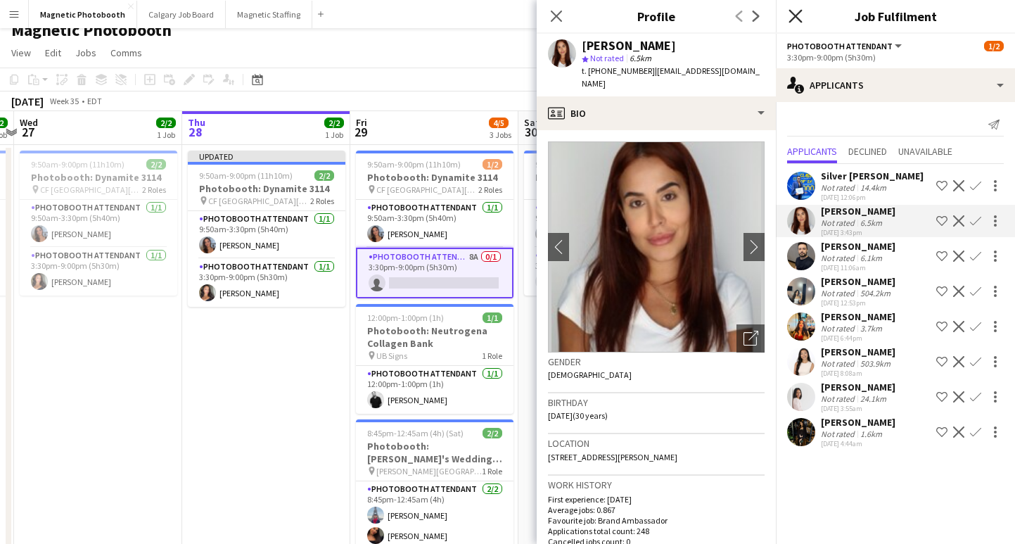
click at [793, 18] on icon "Close pop-in" at bounding box center [795, 15] width 13 height 13
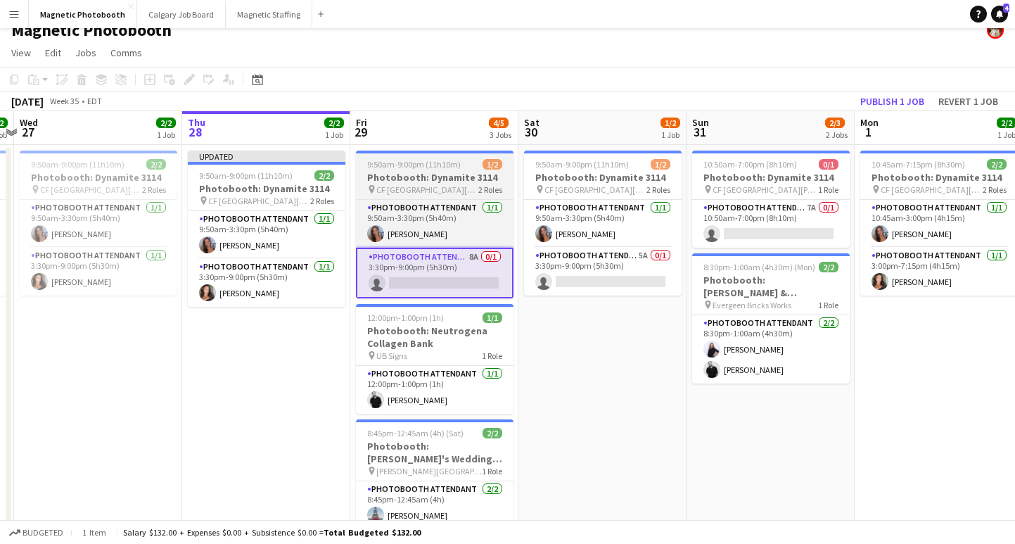
click at [419, 183] on h3 "Photobooth: Dynamite 3114" at bounding box center [435, 177] width 158 height 13
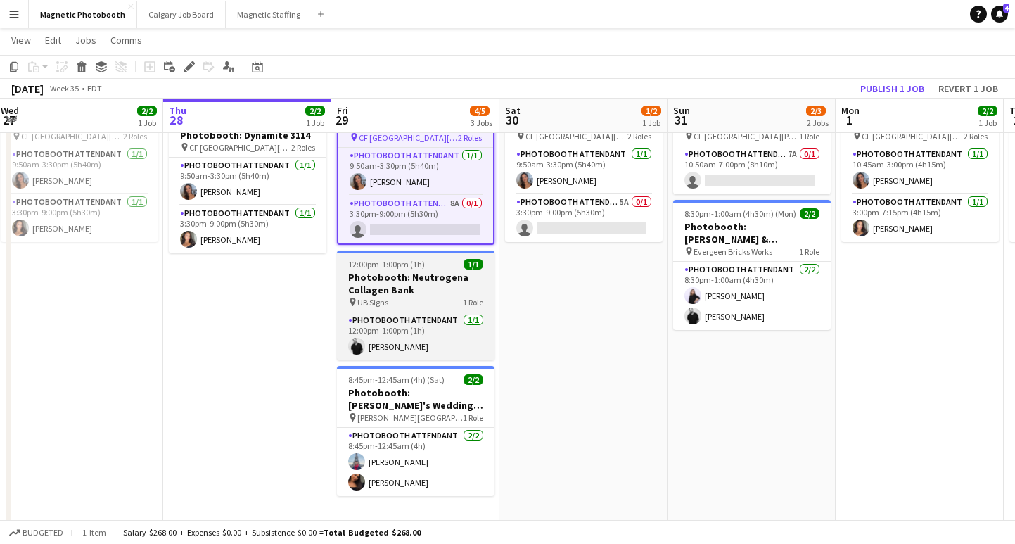
scroll to position [65, 0]
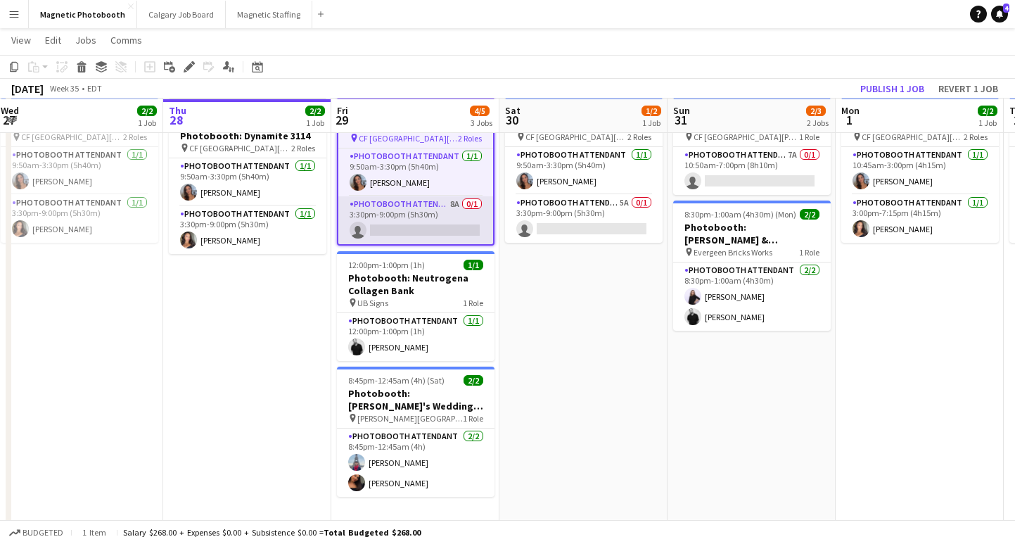
click at [398, 234] on app-card-role "Photobooth Attendant 8A 0/1 3:30pm-9:00pm (5h30m) single-neutral-actions" at bounding box center [415, 220] width 155 height 48
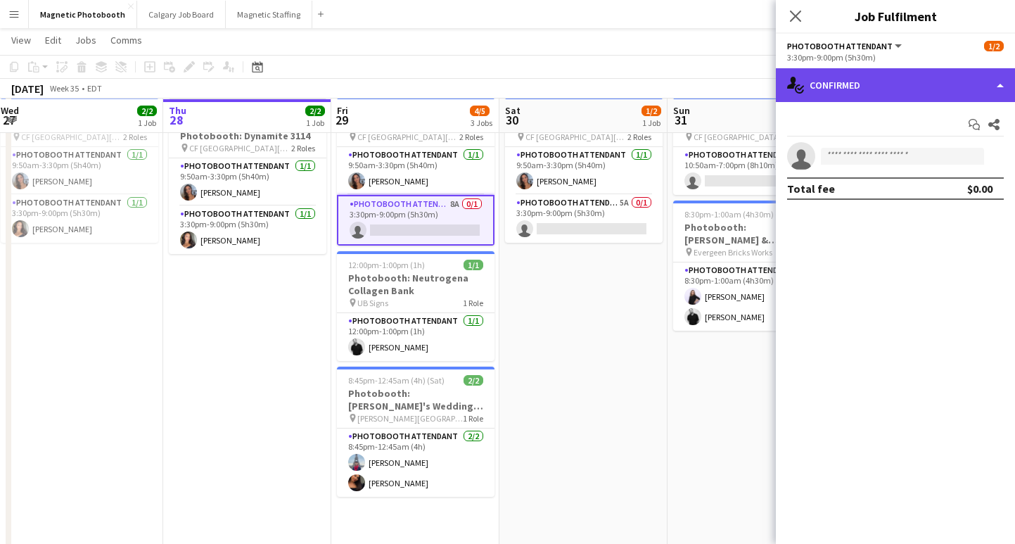
click at [914, 84] on div "single-neutral-actions-check-2 Confirmed" at bounding box center [895, 85] width 239 height 34
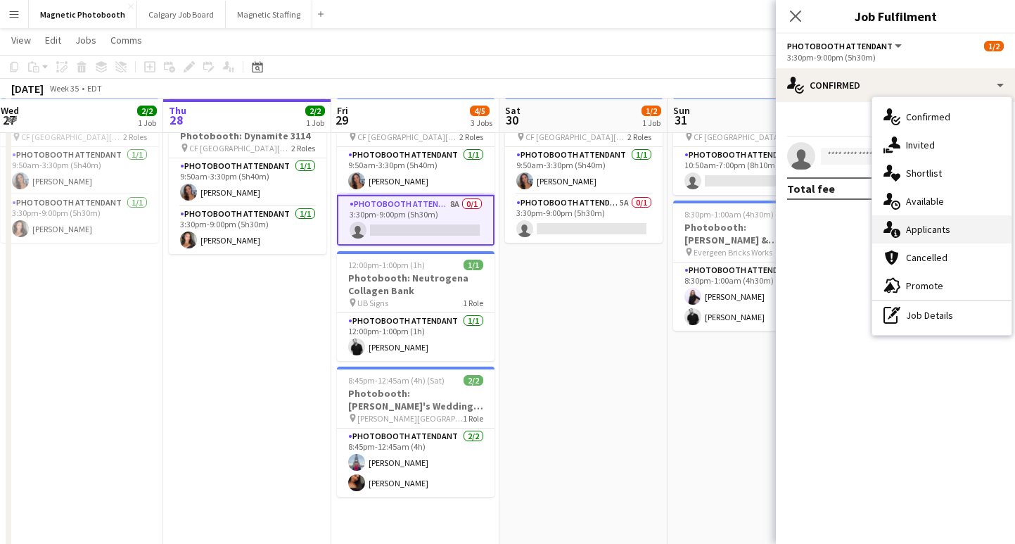
click at [938, 236] on div "single-neutral-actions-information Applicants" at bounding box center [941, 229] width 139 height 28
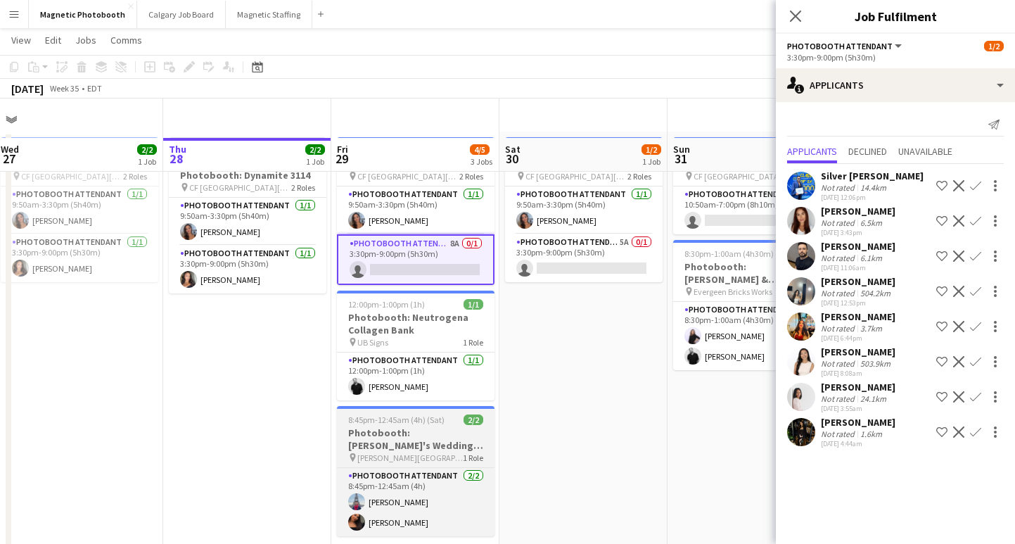
scroll to position [13, 0]
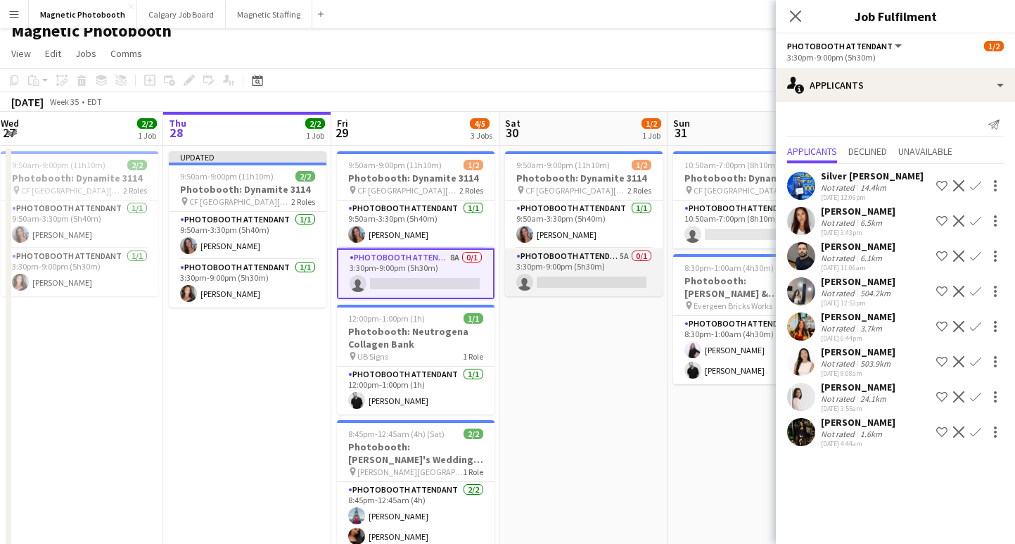
click at [577, 282] on app-card-role "Photobooth Attendant 5A 0/1 3:30pm-9:00pm (5h30m) single-neutral-actions" at bounding box center [584, 272] width 158 height 48
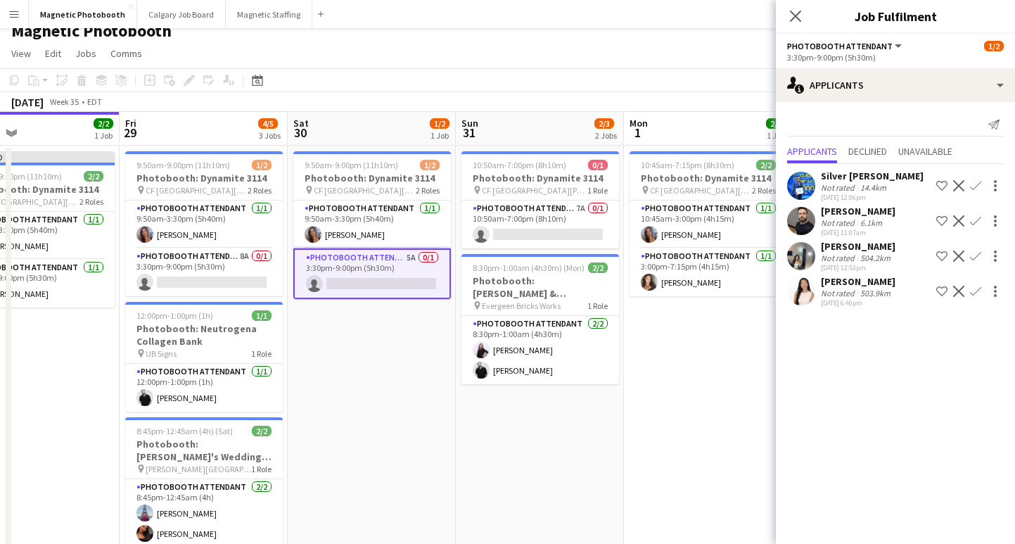
scroll to position [0, 504]
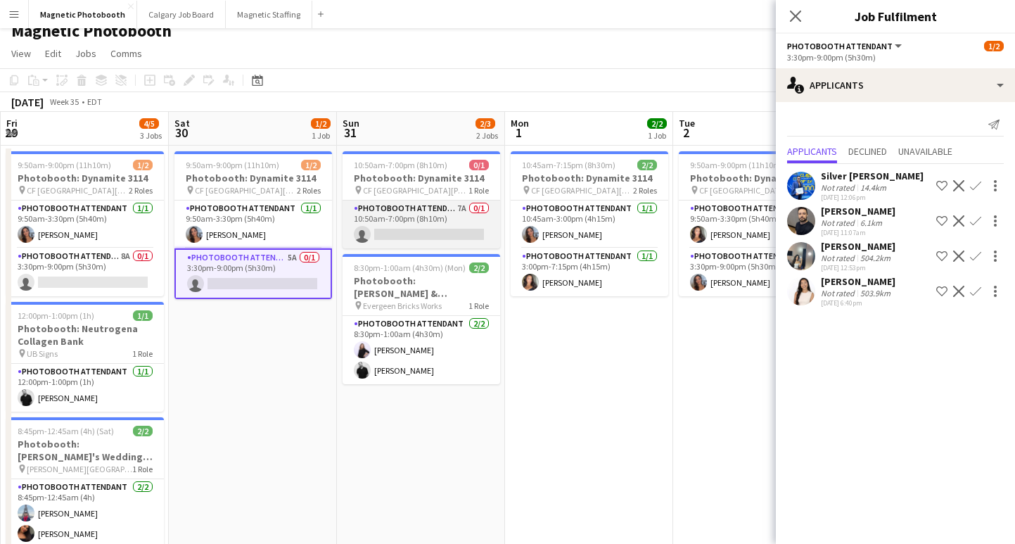
click at [478, 229] on app-card-role "Photobooth Attendant 7A 0/1 10:50am-7:00pm (8h10m) single-neutral-actions" at bounding box center [422, 224] width 158 height 48
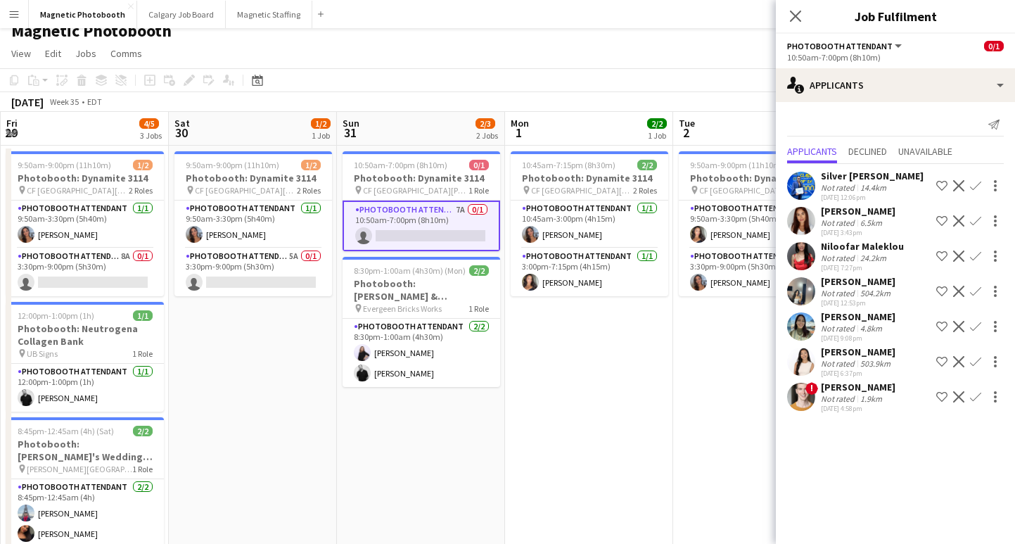
click at [846, 211] on div "[PERSON_NAME]" at bounding box center [858, 211] width 75 height 13
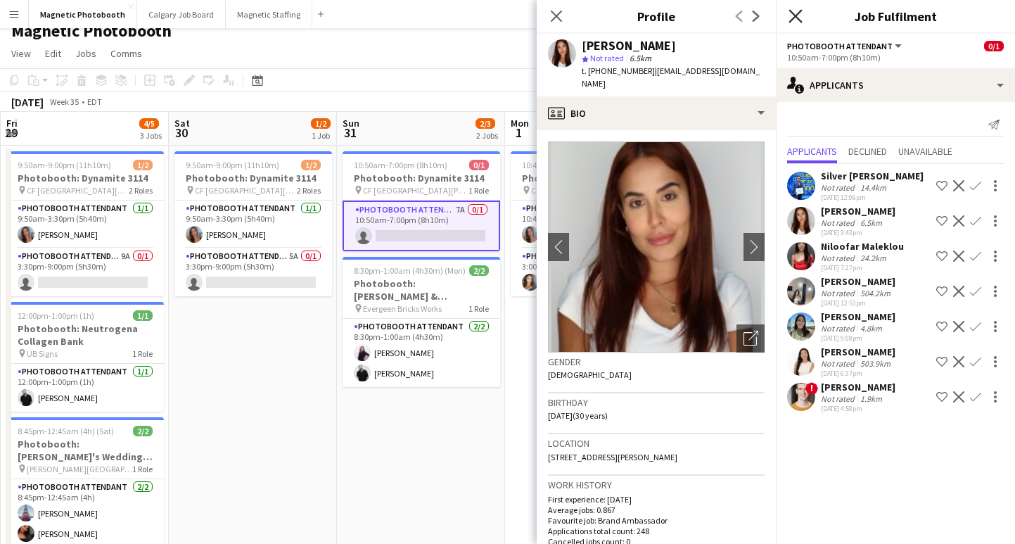
click at [800, 17] on icon "Close pop-in" at bounding box center [795, 15] width 13 height 13
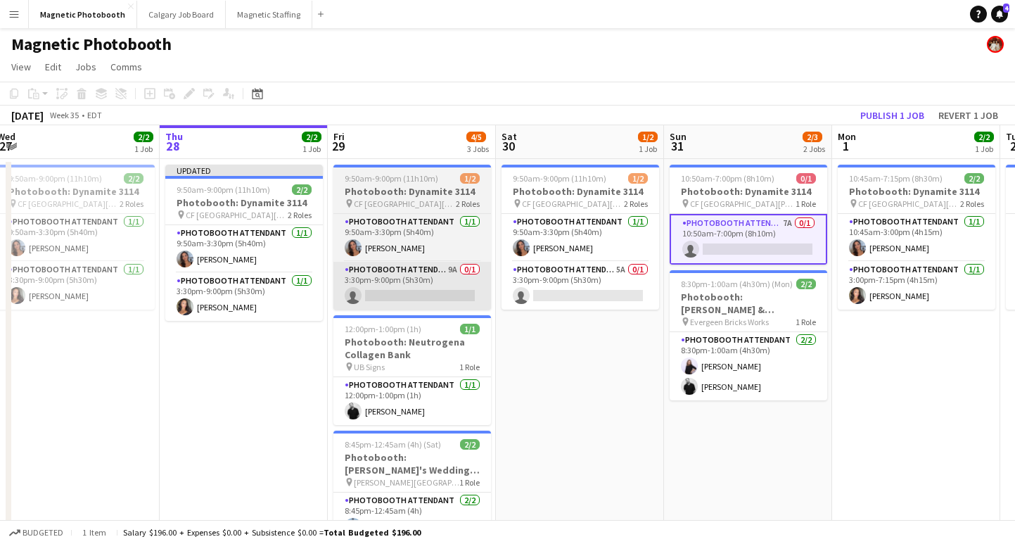
scroll to position [0, 417]
